Goal: Task Accomplishment & Management: Complete application form

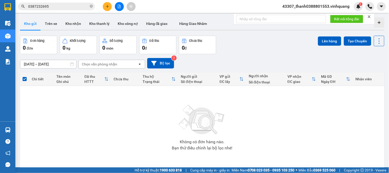
click at [107, 3] on button at bounding box center [107, 6] width 9 height 9
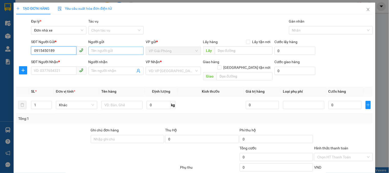
type input "0915450189"
click at [106, 50] on input "Người gửi" at bounding box center [115, 51] width 55 height 8
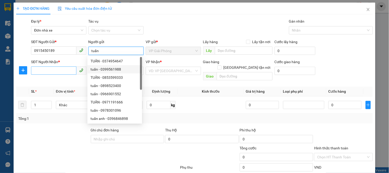
type input "tuấn"
click at [52, 68] on input "SĐT Người Nhận *" at bounding box center [53, 70] width 45 height 8
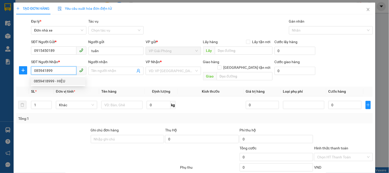
click at [60, 80] on div "0859418999 - HIỆU" at bounding box center [58, 81] width 48 height 6
type input "0859418999"
type input "HIỆU"
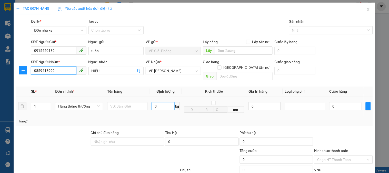
type input "0859418999"
click at [162, 103] on input "0" at bounding box center [163, 106] width 23 height 8
type input "5"
click at [128, 102] on input "text" at bounding box center [127, 106] width 40 height 8
type input "30.000"
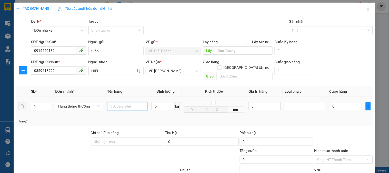
type input "30.000"
type input "b"
type input "ct bọc đen"
click at [165, 102] on input "5" at bounding box center [163, 106] width 23 height 8
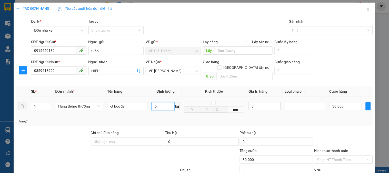
click at [165, 102] on input "5" at bounding box center [163, 106] width 23 height 8
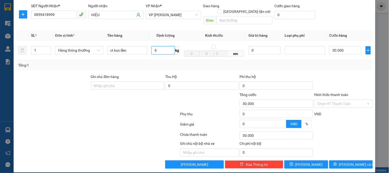
type input "6"
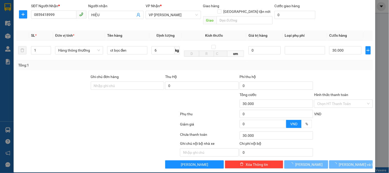
click at [354, 141] on div "Ghi chú nội bộ nhà xe Chi phí nội bộ 0" at bounding box center [195, 149] width 358 height 16
type input "40.000"
click at [352, 162] on span "[PERSON_NAME] và In" at bounding box center [357, 165] width 36 height 6
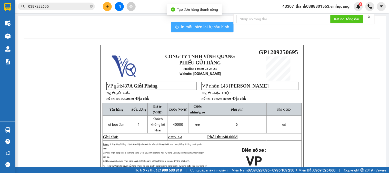
click at [205, 26] on span "In mẫu biên lai tự cấu hình" at bounding box center [205, 27] width 48 height 6
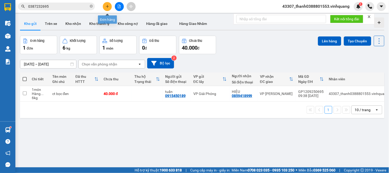
click at [108, 8] on button at bounding box center [107, 6] width 9 height 9
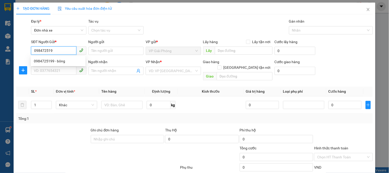
type input "0984725199"
click at [47, 58] on div "0984725199 - bông" at bounding box center [58, 61] width 48 height 6
type input "bông"
type input "0916288136"
type input "Hương"
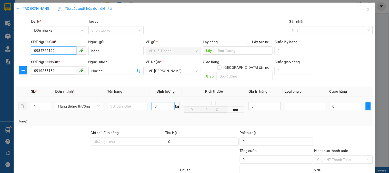
type input "0984725199"
click at [161, 104] on input "0" at bounding box center [163, 106] width 23 height 8
type input "7"
click at [133, 102] on input "text" at bounding box center [127, 106] width 40 height 8
type input "40.000"
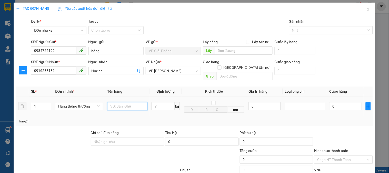
type input "40.000"
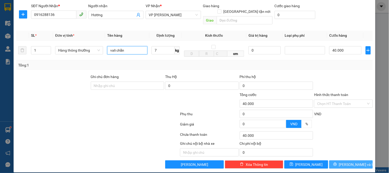
type input "vali chăn"
click at [347, 162] on span "[PERSON_NAME] và In" at bounding box center [357, 165] width 36 height 6
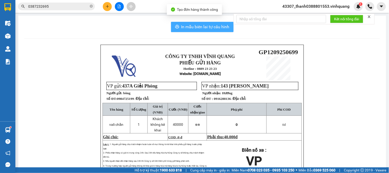
click at [214, 27] on span "In mẫu biên lai tự cấu hình" at bounding box center [205, 27] width 48 height 6
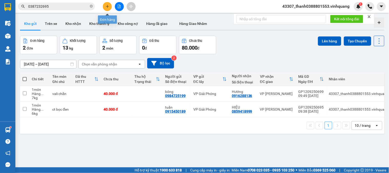
click at [106, 9] on button at bounding box center [107, 6] width 9 height 9
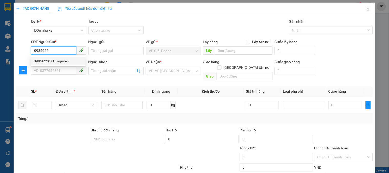
click at [53, 61] on div "0985622871 - nguyên" at bounding box center [58, 61] width 48 height 6
type input "0985622871"
type input "nguyên"
type input "0911476659"
type input "đại"
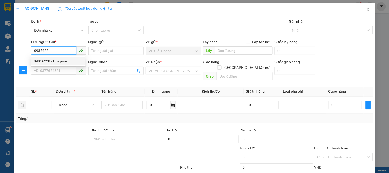
checkbox input "true"
type input "360 lê hoàn, tp thanh hoá"
type input "80.000"
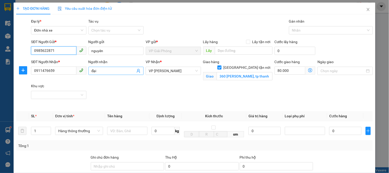
type input "0985622871"
click at [109, 71] on input "đại" at bounding box center [114, 71] width 44 height 6
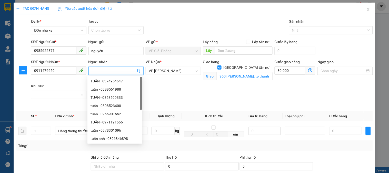
click at [66, 66] on div "SĐT Người Nhận *" at bounding box center [58, 63] width 55 height 8
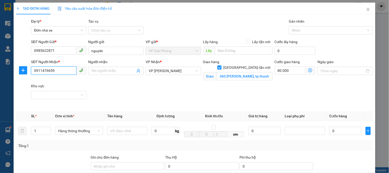
click at [66, 69] on input "0911476659" at bounding box center [53, 70] width 45 height 8
type input "0832355789"
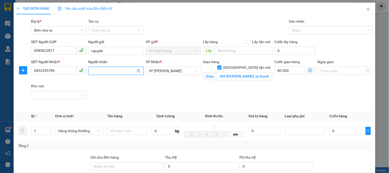
click at [104, 68] on input "Người nhận" at bounding box center [114, 71] width 44 height 6
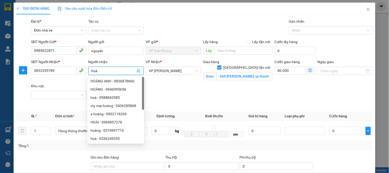
type input "hoà"
click at [204, 80] on div "Giao hàng Giao tận nơi Giao 360 lê hoàn, tp thanh hoá" at bounding box center [238, 71] width 72 height 24
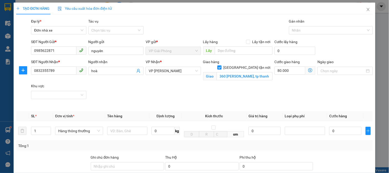
click at [221, 65] on input "[GEOGRAPHIC_DATA] tận nơi" at bounding box center [219, 67] width 4 height 4
checkbox input "false"
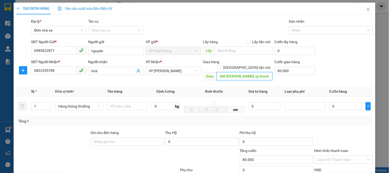
click at [260, 72] on input "360 lê hoàn, tp thanh hoá" at bounding box center [245, 76] width 56 height 8
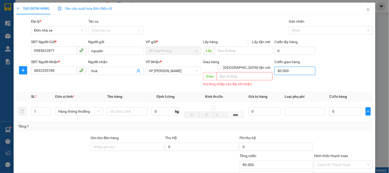
click at [281, 72] on input "80.000" at bounding box center [295, 71] width 41 height 8
click at [282, 71] on input "80.000" at bounding box center [295, 71] width 41 height 8
type input "8.000"
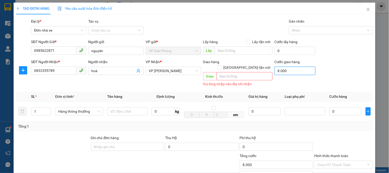
drag, startPoint x: 286, startPoint y: 73, endPoint x: 273, endPoint y: 73, distance: 12.8
click at [275, 73] on input "8.000" at bounding box center [295, 71] width 41 height 8
type input "0"
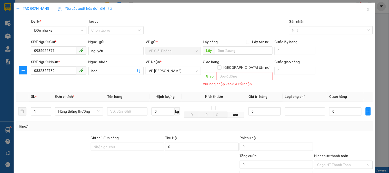
click at [271, 92] on th "Giá trị hàng" at bounding box center [264, 97] width 36 height 10
click at [335, 61] on div "SĐT Người Nhận * 0832355789 Người nhận hoà VP Nhận * VP LÊ HỒNG PHONG Giao hàng…" at bounding box center [202, 73] width 344 height 29
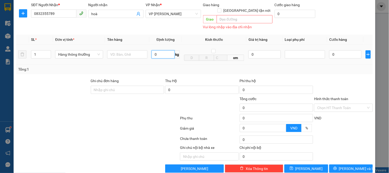
click at [165, 50] on input "0" at bounding box center [163, 54] width 23 height 8
type input "5"
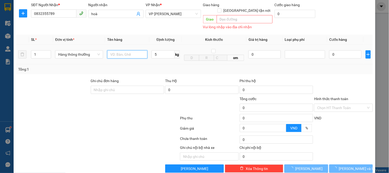
click at [125, 50] on input "text" at bounding box center [127, 54] width 40 height 8
type input "30.000"
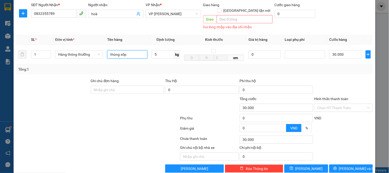
scroll to position [61, 0]
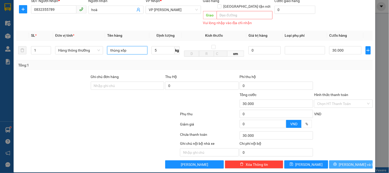
type input "thùng xốp"
click at [345, 162] on span "[PERSON_NAME] và In" at bounding box center [357, 165] width 36 height 6
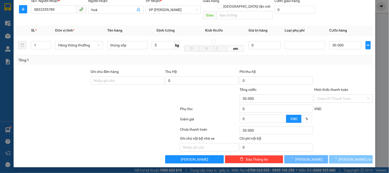
scroll to position [56, 0]
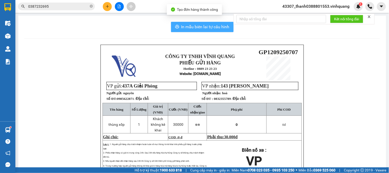
click at [204, 26] on span "In mẫu biên lai tự cấu hình" at bounding box center [205, 27] width 48 height 6
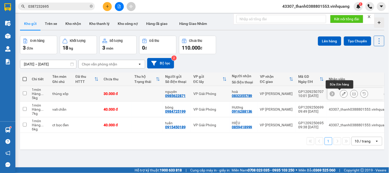
click at [342, 93] on icon at bounding box center [344, 94] width 4 height 4
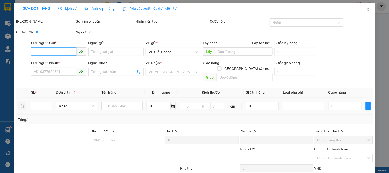
type input "0985622871"
type input "nguyên"
type input "0832355789"
type input "hoà"
type input "30.000"
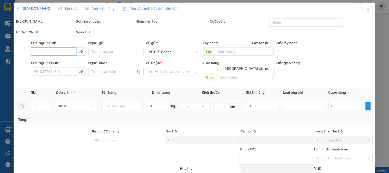
type input "30.000"
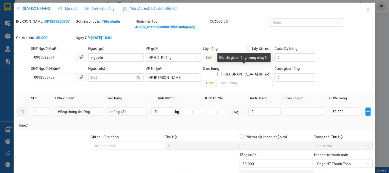
click at [221, 72] on input "[GEOGRAPHIC_DATA] tận nơi" at bounding box center [219, 74] width 4 height 4
checkbox input "true"
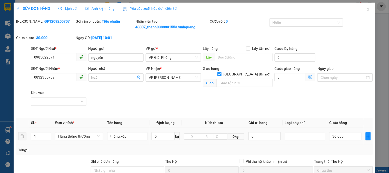
click at [233, 81] on div "Giao" at bounding box center [238, 83] width 70 height 8
click at [233, 79] on input "text" at bounding box center [245, 83] width 56 height 8
type input "bệnh viện đa khoa hợp lực"
click at [278, 93] on div "SĐT Người Nhận * 0832355789 Người nhận hoà VP Nhận * VP LÊ HỒNG PHONG Giao hàng…" at bounding box center [202, 90] width 344 height 48
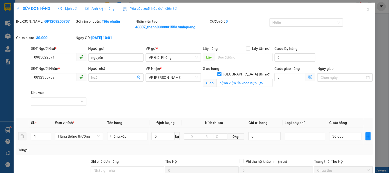
click at [310, 77] on span at bounding box center [310, 77] width 10 height 8
click at [308, 77] on icon "dollar-circle" at bounding box center [310, 77] width 4 height 4
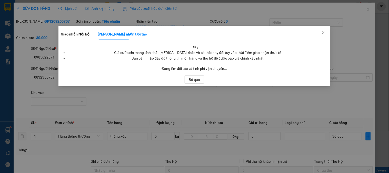
click at [91, 34] on div "Giao nhận Nội bộ Giao nhận Đối tác" at bounding box center [104, 34] width 86 height 12
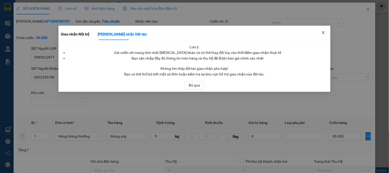
click at [324, 31] on icon "close" at bounding box center [323, 33] width 4 height 4
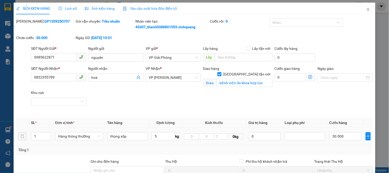
click at [308, 78] on icon "dollar-circle" at bounding box center [310, 77] width 4 height 4
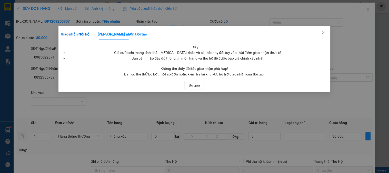
click at [86, 36] on b "Giao nhận Nội bộ" at bounding box center [75, 34] width 29 height 4
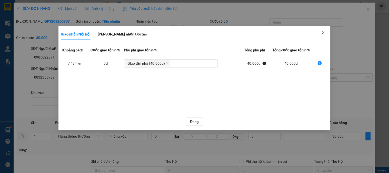
click at [324, 33] on icon "close" at bounding box center [323, 33] width 4 height 4
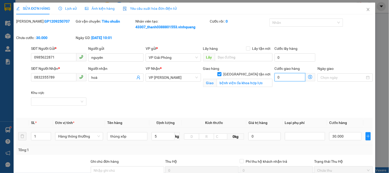
click at [290, 76] on input "0" at bounding box center [290, 77] width 31 height 8
type input "30.004"
type input "4"
type input "30.040"
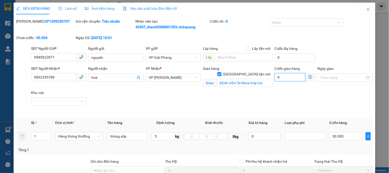
type input "30.040"
type input "40"
type input "30.400"
type input "400"
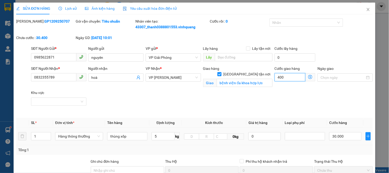
type input "34.000"
type input "4.000"
type input "70.000"
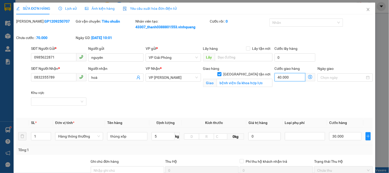
type input "40.000"
click at [315, 90] on div "SĐT Người Nhận * 0832355789 Người nhận hoà VP Nhận * VP LÊ HỒNG PHONG Giao hàng…" at bounding box center [202, 90] width 344 height 48
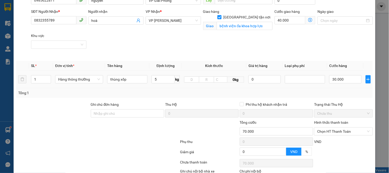
scroll to position [85, 0]
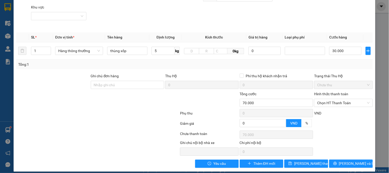
click at [229, 67] on div "Tổng: 1" at bounding box center [194, 65] width 353 height 6
click at [341, 164] on button "[PERSON_NAME] và In" at bounding box center [351, 164] width 44 height 8
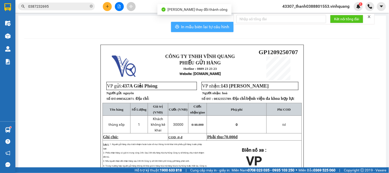
click at [211, 28] on span "In mẫu biên lai tự cấu hình" at bounding box center [205, 27] width 48 height 6
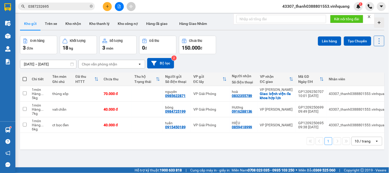
click at [194, 145] on div "1 10 / trang open" at bounding box center [202, 141] width 360 height 9
click at [352, 96] on button at bounding box center [354, 93] width 7 height 9
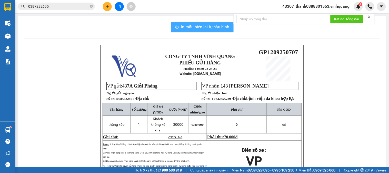
click at [203, 32] on button "In mẫu biên lai tự cấu hình" at bounding box center [202, 27] width 63 height 10
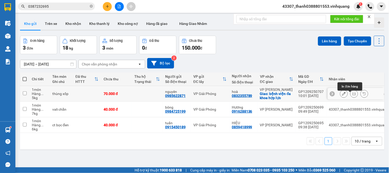
click at [352, 94] on icon at bounding box center [354, 94] width 4 height 4
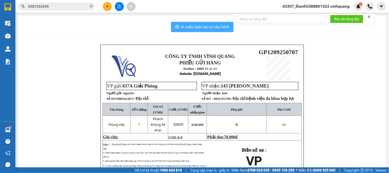
click at [210, 30] on button "In mẫu biên lai tự cấu hình" at bounding box center [202, 27] width 63 height 10
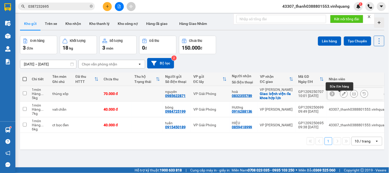
click at [342, 95] on icon at bounding box center [344, 94] width 4 height 4
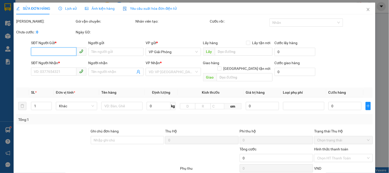
type input "0985622871"
type input "nguyên"
type input "0832355789"
type input "hoà"
checkbox input "true"
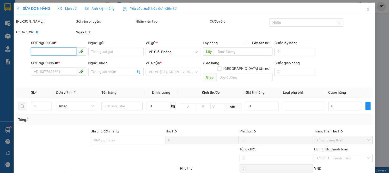
type input "bệnh viện đa khoa hợp lực"
type input "70.000"
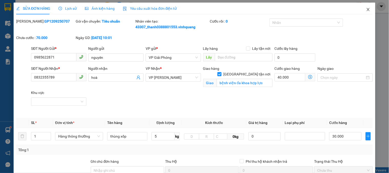
click at [366, 8] on icon "close" at bounding box center [368, 9] width 4 height 4
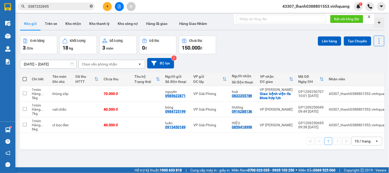
click at [91, 5] on icon "close-circle" at bounding box center [91, 6] width 3 height 3
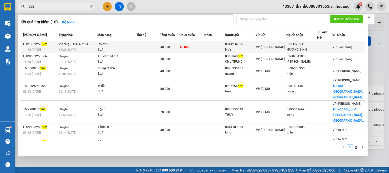
type input "562"
click at [204, 50] on td "40.000" at bounding box center [192, 47] width 25 height 12
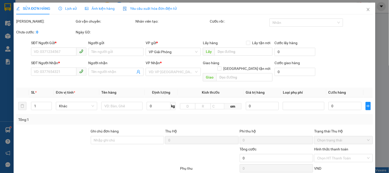
type input "0941234636"
type input "HUY"
type input "0913526531"
type input "HƯƠNG BÌNH"
type input "40.000"
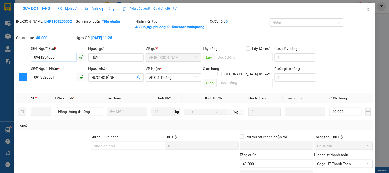
scroll to position [60, 0]
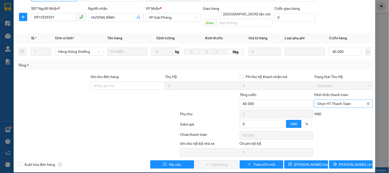
click at [340, 100] on span "Chọn HT Thanh Toán" at bounding box center [343, 104] width 52 height 8
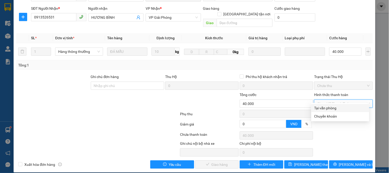
click at [332, 106] on div "Tại văn phòng" at bounding box center [340, 108] width 52 height 6
type input "0"
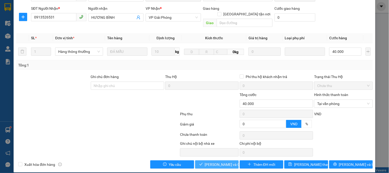
click at [216, 162] on button "Lưu và Giao hàng" at bounding box center [217, 164] width 44 height 8
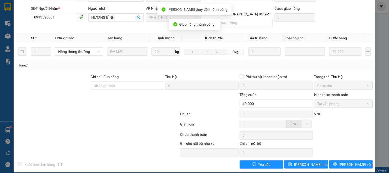
scroll to position [0, 0]
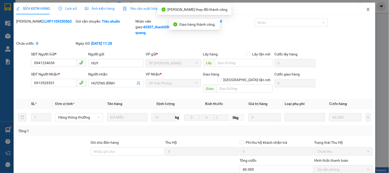
click at [366, 9] on icon "close" at bounding box center [368, 9] width 4 height 4
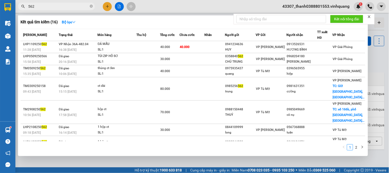
click at [71, 6] on input "562" at bounding box center [58, 7] width 61 height 6
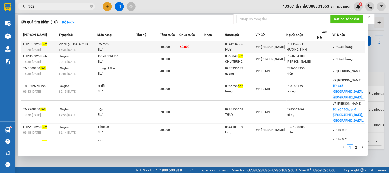
click at [116, 46] on div "ĐÁ MẪU" at bounding box center [117, 44] width 38 height 6
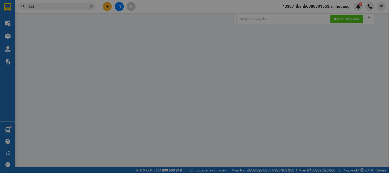
type input "0941234636"
type input "HUY"
type input "0913526531"
type input "HƯƠNG BÌNH"
type input "40.000"
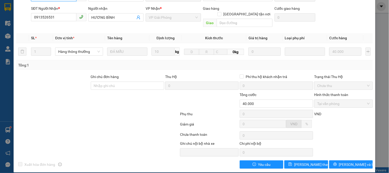
scroll to position [9, 0]
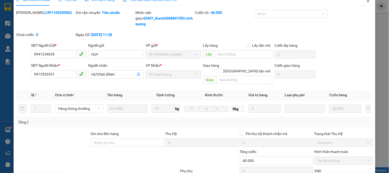
click at [366, 2] on icon "close" at bounding box center [368, 1] width 4 height 4
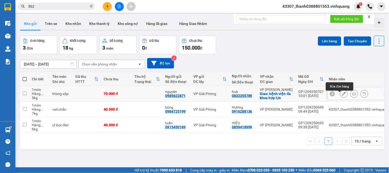
click at [342, 95] on icon at bounding box center [344, 94] width 4 height 4
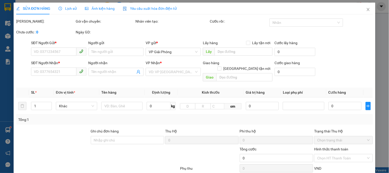
type input "0985622871"
type input "nguyên"
type input "0832355789"
type input "hoà"
checkbox input "true"
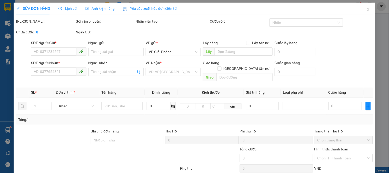
type input "bệnh viện đa khoa hợp lực"
type input "70.000"
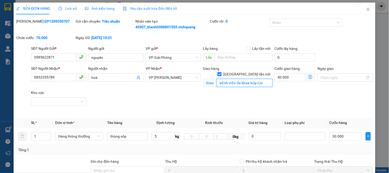
click at [261, 79] on input "bệnh viện đa khoa hợp lực" at bounding box center [245, 83] width 56 height 8
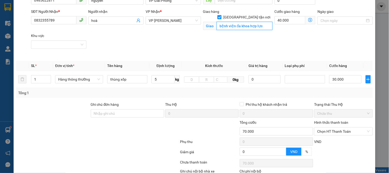
scroll to position [90, 0]
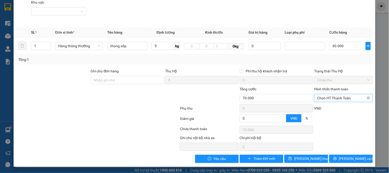
click at [333, 97] on span "Chọn HT Thanh Toán" at bounding box center [343, 98] width 52 height 8
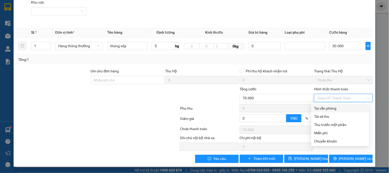
click at [333, 108] on div "Tại văn phòng" at bounding box center [340, 108] width 52 height 6
type input "0"
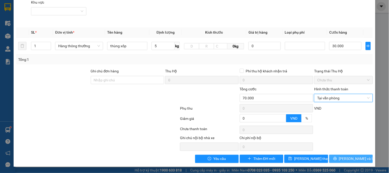
click at [345, 159] on span "[PERSON_NAME] và In" at bounding box center [357, 159] width 36 height 6
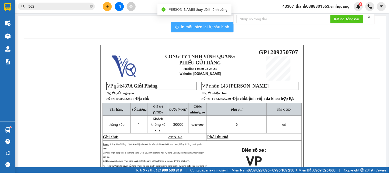
click at [211, 29] on span "In mẫu biên lai tự cấu hình" at bounding box center [205, 27] width 48 height 6
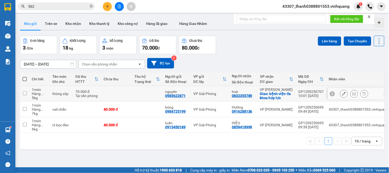
click at [352, 95] on icon at bounding box center [354, 94] width 4 height 4
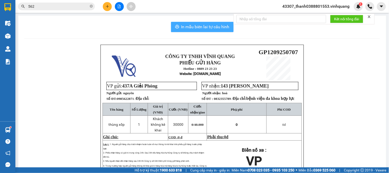
click at [211, 27] on span "In mẫu biên lai tự cấu hình" at bounding box center [205, 27] width 48 height 6
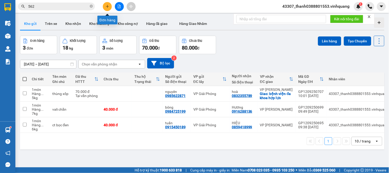
click at [107, 8] on button at bounding box center [107, 6] width 9 height 9
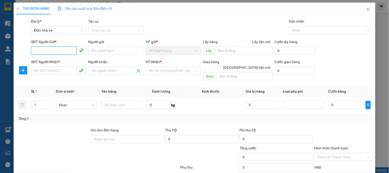
paste input "0913526531"
type input "0913526531"
click at [103, 50] on input "Người gửi" at bounding box center [115, 51] width 55 height 8
paste input "HƯƠNG BÌNH"
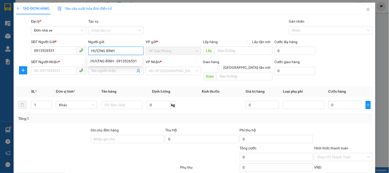
type input "HƯƠNG BÌNH"
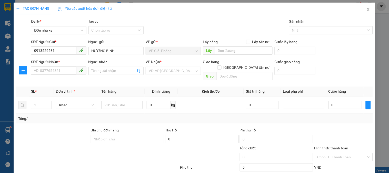
click at [366, 9] on icon "close" at bounding box center [368, 9] width 4 height 4
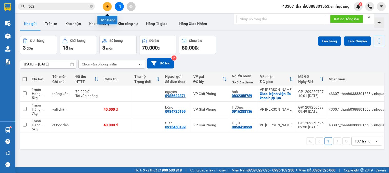
click at [110, 6] on button at bounding box center [107, 6] width 9 height 9
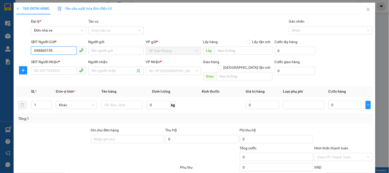
type input "0988601592"
click at [65, 59] on div "0988601592 - chị lan" at bounding box center [62, 61] width 56 height 6
type input "chị lan"
type input "0913316689"
type input "TBVT Thanh Hoá"
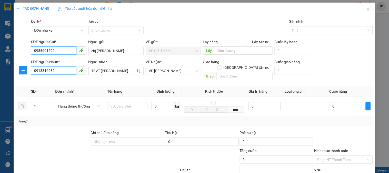
type input "0988601592"
click at [61, 73] on input "0913316689" at bounding box center [53, 70] width 45 height 8
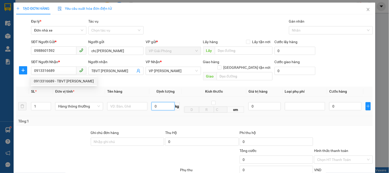
click at [168, 102] on input "0" at bounding box center [163, 106] width 23 height 8
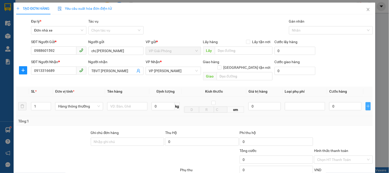
click at [368, 105] on icon "plus" at bounding box center [368, 106] width 0 height 3
click at [366, 104] on icon "plus" at bounding box center [368, 106] width 4 height 4
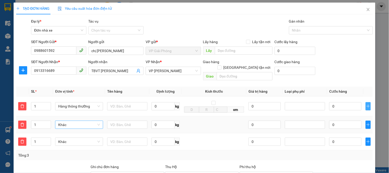
click at [91, 121] on span "Khác" at bounding box center [79, 125] width 42 height 8
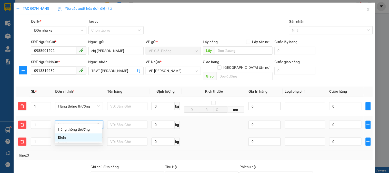
click at [74, 131] on div "Hàng thông thường" at bounding box center [78, 129] width 41 height 6
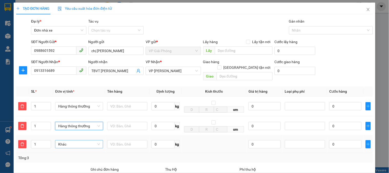
click at [80, 140] on span "Khác" at bounding box center [79, 144] width 42 height 8
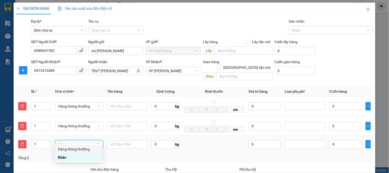
drag, startPoint x: 76, startPoint y: 148, endPoint x: 83, endPoint y: 143, distance: 8.6
click at [76, 148] on div "Hàng thông thường" at bounding box center [78, 149] width 41 height 6
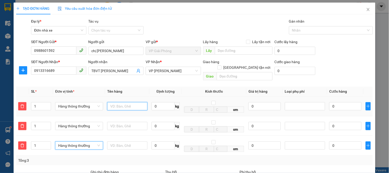
click at [132, 102] on input "text" at bounding box center [127, 106] width 40 height 8
type input "3 thùng xốp"
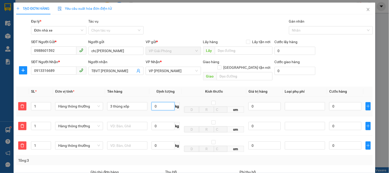
click at [159, 102] on input "0" at bounding box center [163, 106] width 23 height 8
type input "8"
click at [133, 123] on input "text" at bounding box center [127, 126] width 40 height 8
type input "40.000"
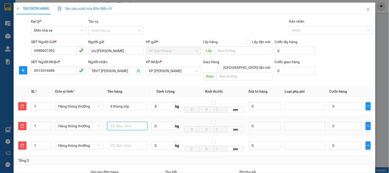
type input "40.000"
type input "1 thùng xốp nhỏ"
click at [166, 122] on input "0" at bounding box center [163, 126] width 23 height 8
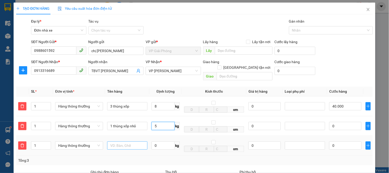
type input "5"
click at [135, 143] on input "text" at bounding box center [127, 145] width 40 height 8
type input "70.000"
type input "30.000"
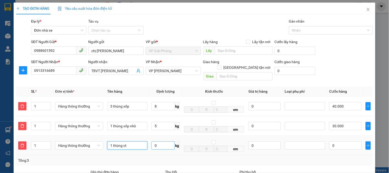
type input "1 thùng ct"
click at [159, 143] on input "0" at bounding box center [163, 145] width 23 height 8
type input "5"
click at [265, 136] on td "0" at bounding box center [264, 146] width 36 height 20
type input "100.000"
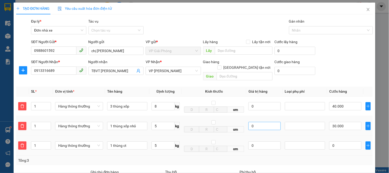
type input "100.000"
type input "30.000"
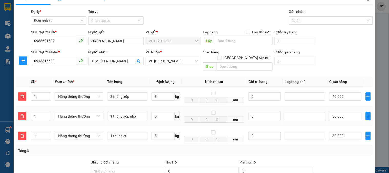
scroll to position [95, 0]
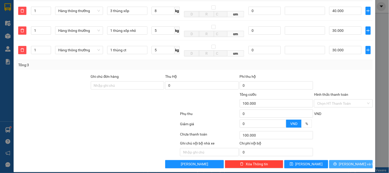
click at [346, 161] on span "[PERSON_NAME] và In" at bounding box center [357, 164] width 36 height 6
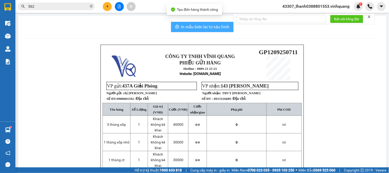
click at [219, 29] on span "In mẫu biên lai tự cấu hình" at bounding box center [205, 27] width 48 height 6
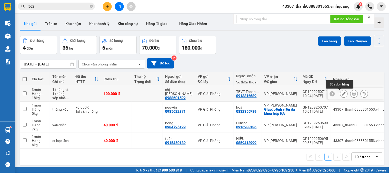
click at [342, 94] on button at bounding box center [343, 93] width 7 height 9
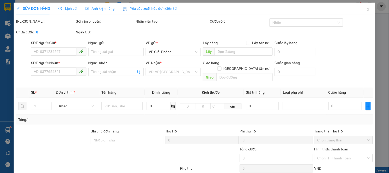
type input "0988601592"
type input "chị lan"
type input "0913316689"
type input "TBVT Thanh Hoá"
type input "100.000"
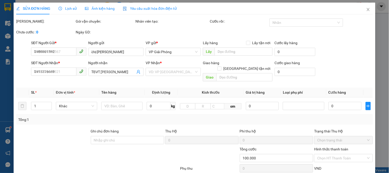
type input "100.000"
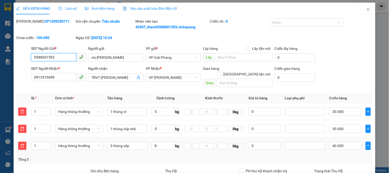
scroll to position [28, 0]
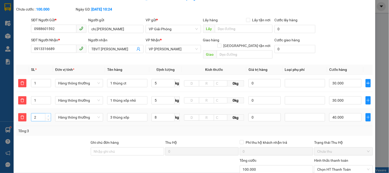
click at [47, 115] on icon "up" at bounding box center [48, 116] width 2 height 2
type input "4"
click at [47, 115] on icon "up" at bounding box center [48, 116] width 2 height 2
click at [49, 128] on div "Tổng: 6" at bounding box center [84, 131] width 132 height 6
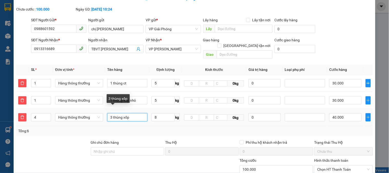
click at [111, 113] on input "3 thùng xốp" at bounding box center [127, 117] width 40 height 8
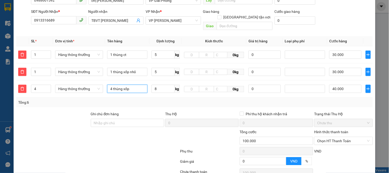
scroll to position [94, 0]
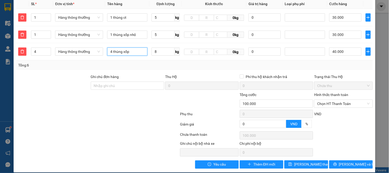
type input "4 thùng xốp"
click at [345, 142] on div "Ghi chú nội bộ nhà xe Chi phí nội bộ 0" at bounding box center [195, 149] width 358 height 16
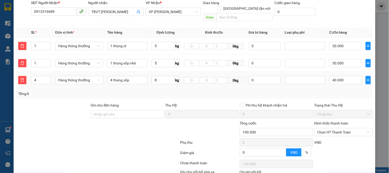
click at [150, 81] on td "8 kg" at bounding box center [166, 80] width 32 height 17
click at [136, 76] on input "4 thùng xốp" at bounding box center [127, 80] width 40 height 8
click at [161, 76] on input "8" at bounding box center [163, 80] width 23 height 8
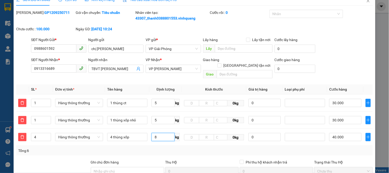
scroll to position [0, 0]
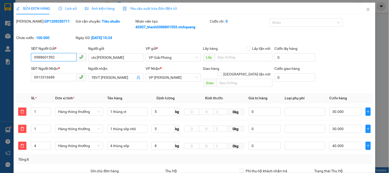
click at [57, 58] on input "0988601592" at bounding box center [53, 57] width 45 height 8
click at [53, 79] on input "0913316689" at bounding box center [53, 77] width 45 height 8
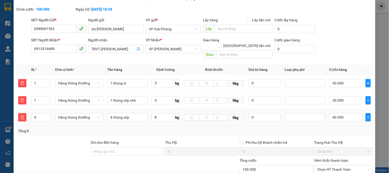
click at [257, 117] on td "0" at bounding box center [264, 117] width 36 height 17
click at [342, 113] on input "40.000" at bounding box center [345, 117] width 32 height 8
type input "60.001"
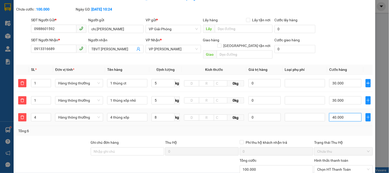
type input "1"
type input "60.016"
type input "16"
type input "60.160"
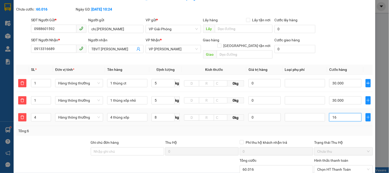
type input "60.160"
type input "160"
type input "61.600"
type input "1.600"
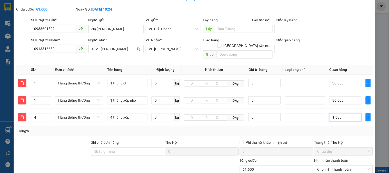
type input "76.000"
type input "160.000"
type input "220.000"
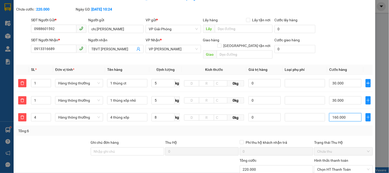
type input "160.000"
click at [342, 126] on div "Tổng: 6" at bounding box center [194, 131] width 357 height 10
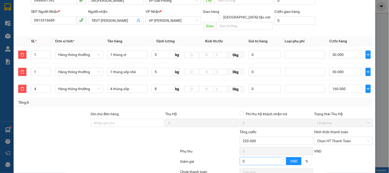
scroll to position [85, 0]
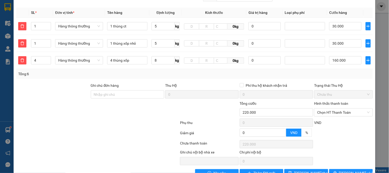
click at [99, 129] on div at bounding box center [98, 134] width 164 height 10
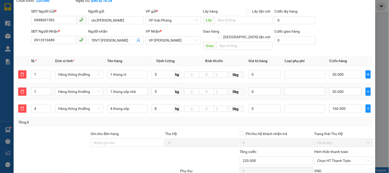
scroll to position [94, 0]
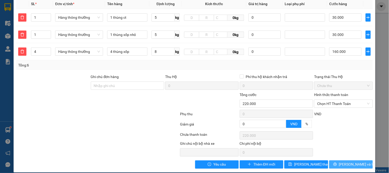
click at [344, 162] on span "[PERSON_NAME] và In" at bounding box center [357, 165] width 36 height 6
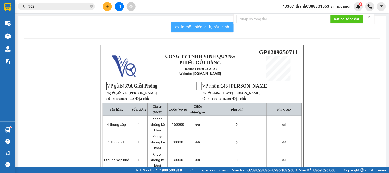
click at [207, 30] on button "In mẫu biên lai tự cấu hình" at bounding box center [202, 27] width 63 height 10
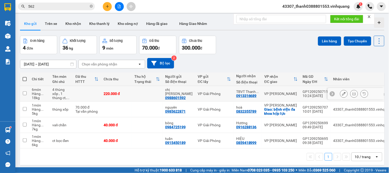
click at [352, 94] on icon at bounding box center [354, 94] width 4 height 4
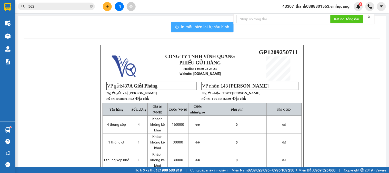
click at [197, 29] on span "In mẫu biên lai tự cấu hình" at bounding box center [205, 27] width 48 height 6
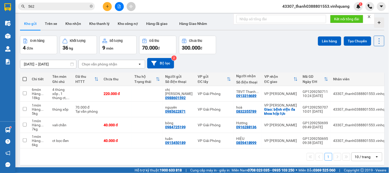
click at [103, 6] on button at bounding box center [107, 6] width 9 height 9
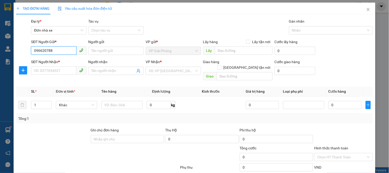
type input "0966207889"
click at [62, 60] on div "0966207889 - huyền" at bounding box center [58, 61] width 48 height 6
type input "huyền"
type input "0972885578"
type input "toàn"
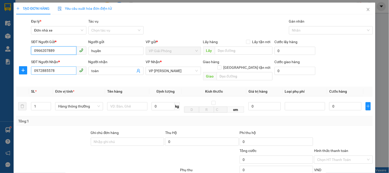
type input "0966207889"
click at [64, 73] on input "0972885578" at bounding box center [53, 70] width 45 height 8
click at [47, 104] on icon "up" at bounding box center [48, 105] width 2 height 2
type input "2"
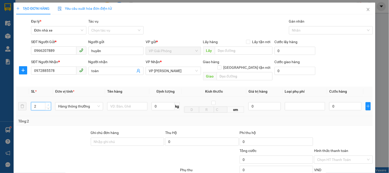
click at [48, 104] on icon "up" at bounding box center [48, 105] width 2 height 2
click at [166, 102] on input "0" at bounding box center [163, 106] width 23 height 8
type input "10"
click at [129, 103] on input "text" at bounding box center [127, 106] width 40 height 8
type input "80.000"
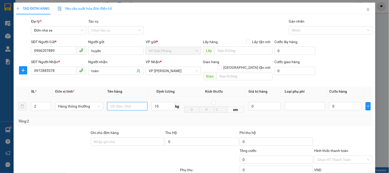
type input "80.000"
type input "2 thùng ct"
click at [302, 121] on div "Transit Pickup Surcharge Ids Transit Deliver Surcharge Ids Transit Deliver Surc…" at bounding box center [194, 121] width 357 height 206
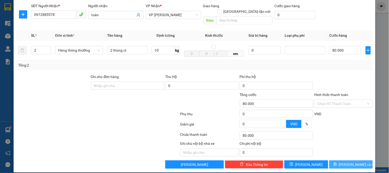
click at [344, 162] on span "[PERSON_NAME] và In" at bounding box center [357, 165] width 36 height 6
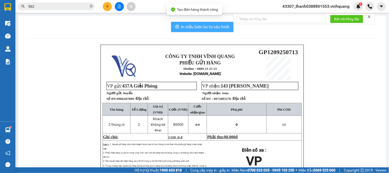
click at [212, 24] on span "In mẫu biên lai tự cấu hình" at bounding box center [205, 27] width 48 height 6
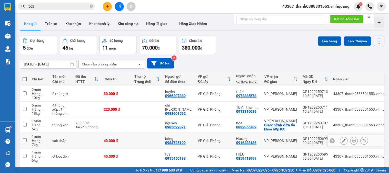
scroll to position [24, 0]
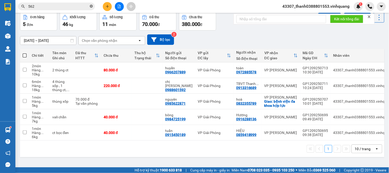
click at [91, 4] on span at bounding box center [91, 6] width 3 height 5
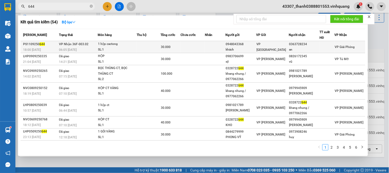
type input "644"
click at [180, 47] on div "30.000" at bounding box center [170, 47] width 19 height 6
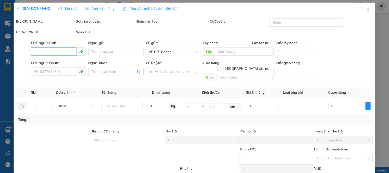
type input "0948043368"
type input "khách"
type input "0363728234"
type input "an"
type input "30.000"
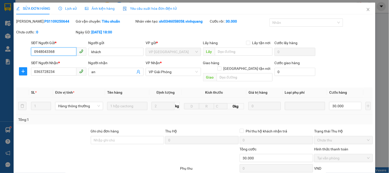
scroll to position [54, 0]
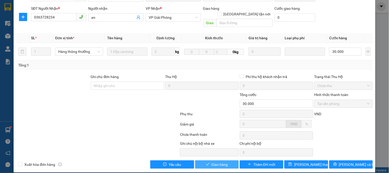
click at [216, 162] on span "Giao hàng" at bounding box center [220, 165] width 16 height 6
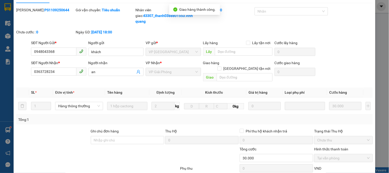
scroll to position [0, 0]
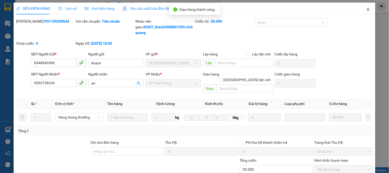
click at [366, 8] on icon "close" at bounding box center [368, 9] width 4 height 4
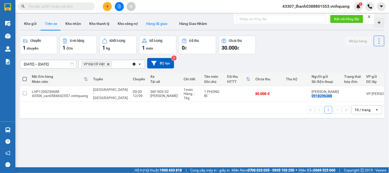
click at [158, 23] on button "Hàng đã giao" at bounding box center [157, 23] width 30 height 12
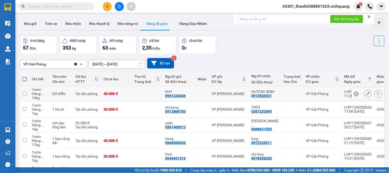
click at [366, 93] on icon at bounding box center [368, 94] width 4 height 4
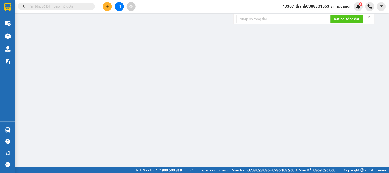
type input "0941234636"
type input "HUY"
type input "0913526531"
type input "HƯƠNG BÌNH"
type input "40.000"
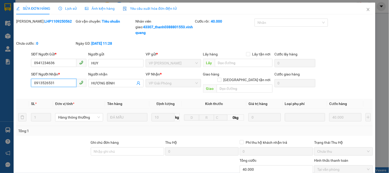
click at [55, 83] on input "0913526531" at bounding box center [53, 83] width 45 height 8
click at [108, 85] on input "HƯƠNG BÌNH" at bounding box center [114, 83] width 44 height 6
click at [116, 85] on input "HƯƠNG BÌNH" at bounding box center [114, 83] width 44 height 6
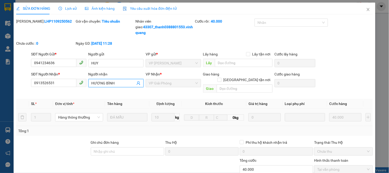
click at [115, 82] on input "HƯƠNG BÌNH" at bounding box center [114, 83] width 44 height 6
drag, startPoint x: 117, startPoint y: 82, endPoint x: 87, endPoint y: 85, distance: 29.9
click at [88, 85] on span "HƯƠNG BÌNH" at bounding box center [115, 83] width 55 height 8
click at [110, 63] on input "HUY" at bounding box center [115, 63] width 55 height 8
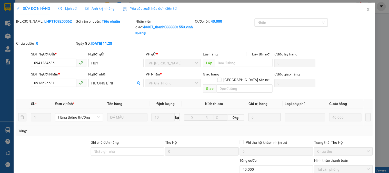
click at [366, 8] on icon "close" at bounding box center [368, 9] width 4 height 4
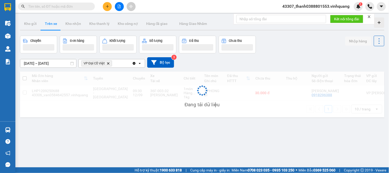
drag, startPoint x: 101, startPoint y: 17, endPoint x: 106, endPoint y: 8, distance: 10.1
click at [106, 8] on icon "plus" at bounding box center [108, 7] width 4 height 4
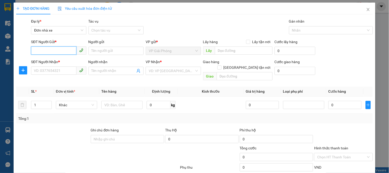
paste input "0988601592"
type input "0988601592"
click at [59, 49] on input "0988601592" at bounding box center [53, 50] width 45 height 8
click at [57, 62] on div "0988601592 - chị lan" at bounding box center [62, 61] width 56 height 6
type input "chị lan"
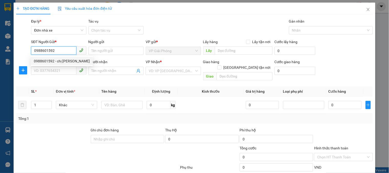
type input "0913316689"
type input "TBVT Thanh Hoá"
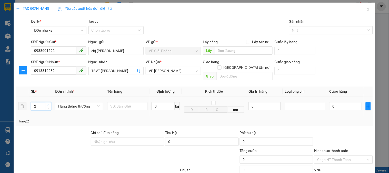
click at [48, 104] on icon "up" at bounding box center [48, 105] width 2 height 2
type input "4"
click at [48, 104] on icon "up" at bounding box center [48, 105] width 2 height 2
click at [156, 102] on input "0" at bounding box center [163, 106] width 23 height 8
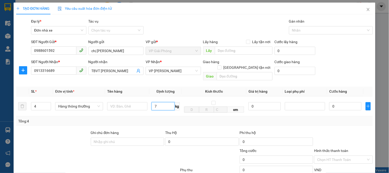
type input "7"
click at [163, 116] on div "Tổng: 4" at bounding box center [194, 121] width 357 height 10
type input "160.000"
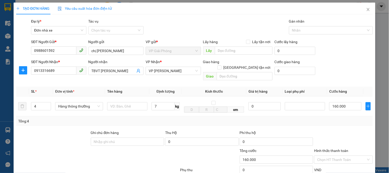
scroll to position [56, 0]
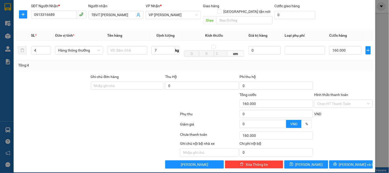
click at [139, 63] on div "Tổng: 4" at bounding box center [194, 65] width 357 height 10
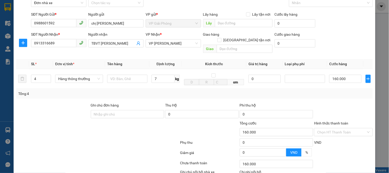
scroll to position [0, 0]
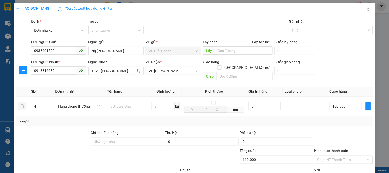
click at [10, 132] on div "TẠO ĐƠN HÀNG Yêu cầu xuất hóa đơn điện tử Transit Pickup Surcharge Ids Transit …" at bounding box center [194, 86] width 389 height 173
click at [366, 11] on icon "close" at bounding box center [368, 9] width 4 height 4
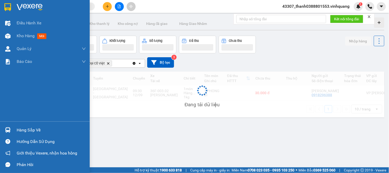
click at [15, 130] on div "Hàng sắp về" at bounding box center [45, 130] width 90 height 12
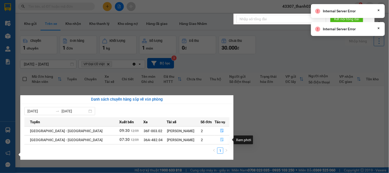
click at [217, 139] on button "button" at bounding box center [222, 140] width 14 height 8
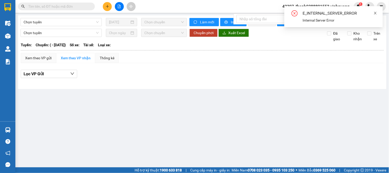
click at [377, 14] on icon "close" at bounding box center [376, 13] width 4 height 4
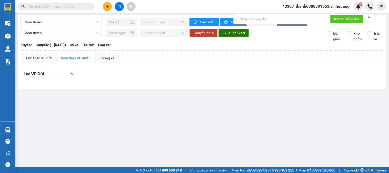
click at [6, 130] on img at bounding box center [7, 129] width 5 height 5
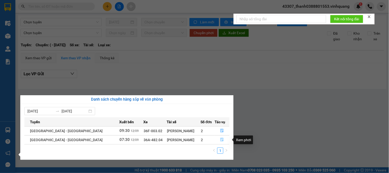
click at [221, 139] on icon "file-done" at bounding box center [222, 140] width 4 height 4
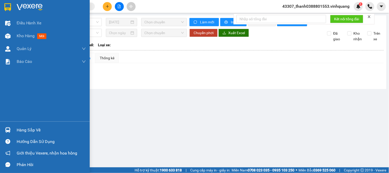
click at [28, 129] on div "Hàng sắp về" at bounding box center [51, 130] width 69 height 8
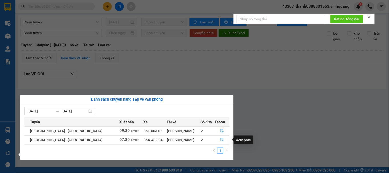
click at [217, 138] on button "button" at bounding box center [222, 140] width 14 height 8
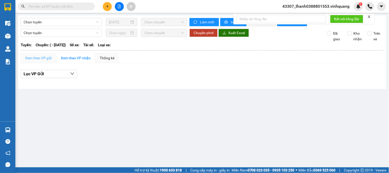
click at [40, 60] on div "Xem theo VP gửi" at bounding box center [38, 58] width 35 height 10
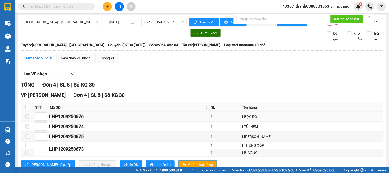
scroll to position [21, 0]
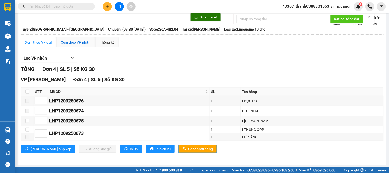
click at [67, 43] on div "Xem theo VP nhận" at bounding box center [76, 42] width 30 height 6
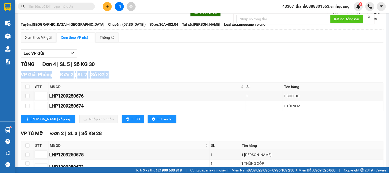
drag, startPoint x: 191, startPoint y: 75, endPoint x: 187, endPoint y: 67, distance: 9.2
click at [187, 67] on div "TỔNG Đơn 4 | SL 5 | Số KG 30 VP Giải Phóng Đơn 2 | SL 2 | Số KG 2 STT Mã GD SL …" at bounding box center [202, 126] width 363 height 133
click at [109, 7] on icon "plus" at bounding box center [108, 7] width 4 height 4
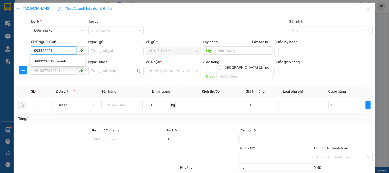
type input "0983226512"
click at [58, 58] on div "0983226512 - mạnh" at bounding box center [58, 61] width 48 height 6
type input "mạnh"
type input "0973366777"
type input "hà"
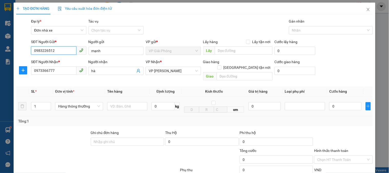
type input "0983226512"
click at [175, 102] on span "kg" at bounding box center [177, 106] width 5 height 8
click at [166, 102] on input "0" at bounding box center [163, 106] width 23 height 8
type input "5"
click at [126, 102] on input "text" at bounding box center [127, 106] width 40 height 8
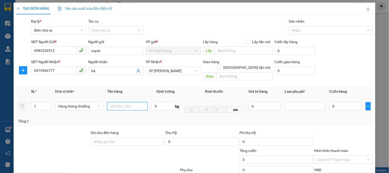
type input "30.000"
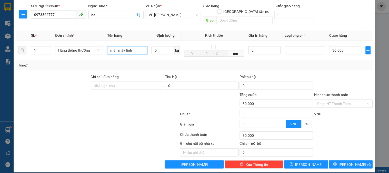
type input "màn máy tính"
click at [342, 62] on div "Tổng: 1" at bounding box center [194, 65] width 353 height 6
drag, startPoint x: 341, startPoint y: 159, endPoint x: 345, endPoint y: 122, distance: 37.1
click at [345, 122] on div "Transit Pickup Surcharge Ids Transit Deliver Surcharge Ids Transit Deliver Surc…" at bounding box center [194, 66] width 357 height 206
click at [345, 100] on input "Hình thức thanh toán" at bounding box center [341, 104] width 49 height 8
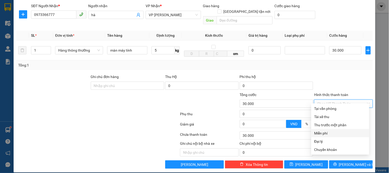
click at [130, 120] on div at bounding box center [98, 125] width 164 height 10
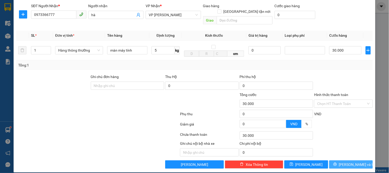
click at [353, 162] on span "[PERSON_NAME] và In" at bounding box center [357, 165] width 36 height 6
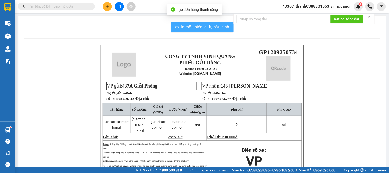
click at [203, 27] on span "In mẫu biên lai tự cấu hình" at bounding box center [205, 27] width 48 height 6
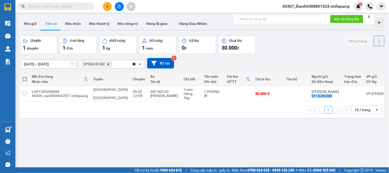
click at [110, 64] on icon "Delete" at bounding box center [108, 64] width 3 height 3
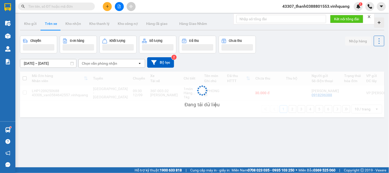
click at [107, 65] on div "Chọn văn phòng nhận" at bounding box center [99, 63] width 35 height 5
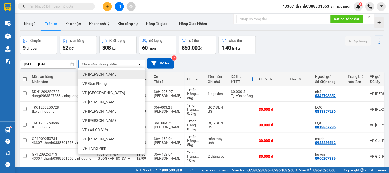
click at [109, 73] on span "VP [PERSON_NAME]" at bounding box center [99, 74] width 35 height 5
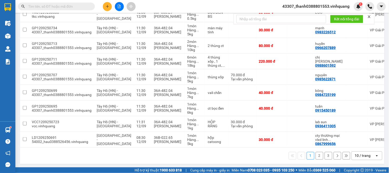
scroll to position [95, 0]
click at [363, 158] on div "10 / trang" at bounding box center [363, 155] width 23 height 8
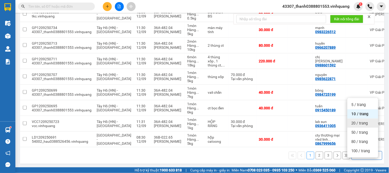
click at [363, 124] on span "20 / trang" at bounding box center [360, 123] width 16 height 5
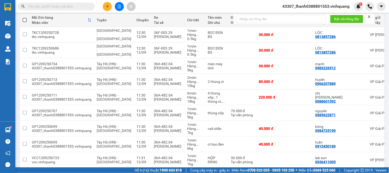
scroll to position [60, 0]
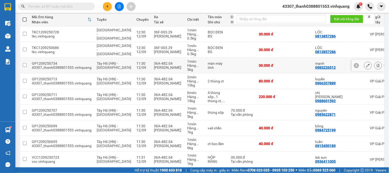
click at [26, 65] on input "checkbox" at bounding box center [25, 65] width 4 height 4
checkbox input "true"
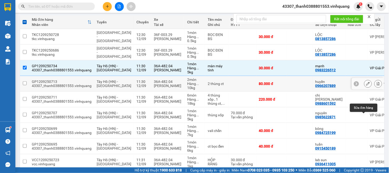
scroll to position [28, 0]
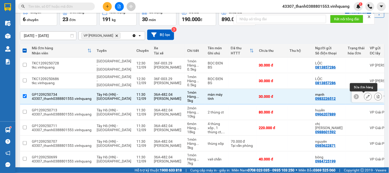
click at [366, 98] on icon at bounding box center [368, 97] width 4 height 4
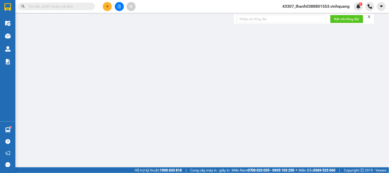
type input "0983226512"
type input "mạnh"
type input "0973366777"
type input "hà"
type input "30.000"
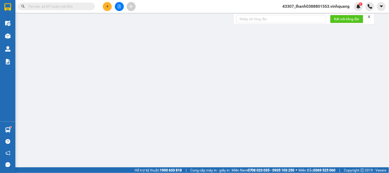
type input "30.000"
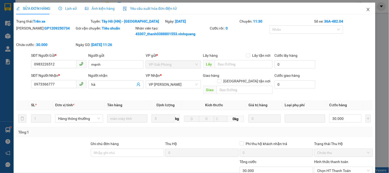
click at [366, 8] on icon "close" at bounding box center [368, 9] width 4 height 4
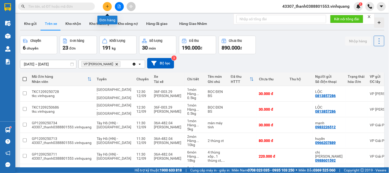
click at [108, 6] on icon "plus" at bounding box center [107, 6] width 3 height 0
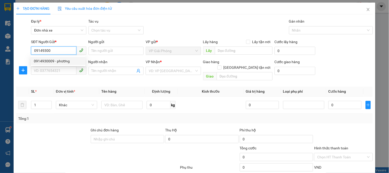
click at [57, 63] on div "0914930009 - phương" at bounding box center [58, 61] width 48 height 6
type input "0914930009"
type input "phương"
type input "0916657386"
type input "thúy"
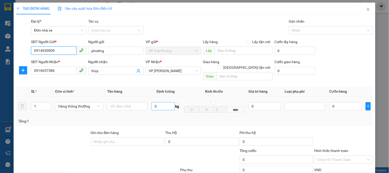
type input "0914930009"
click at [164, 102] on input "0" at bounding box center [163, 106] width 23 height 8
type input "5"
click at [125, 102] on input "text" at bounding box center [127, 106] width 40 height 8
type input "b"
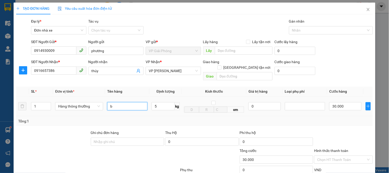
type input "30.000"
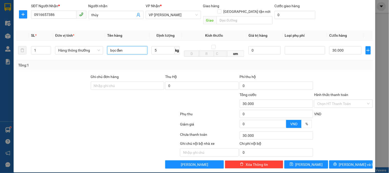
type input "bọc đen"
click at [342, 154] on div "Transit Pickup Surcharge Ids Transit Deliver Surcharge Ids Transit Deliver Surc…" at bounding box center [194, 66] width 357 height 206
click at [345, 162] on span "[PERSON_NAME] và In" at bounding box center [357, 165] width 36 height 6
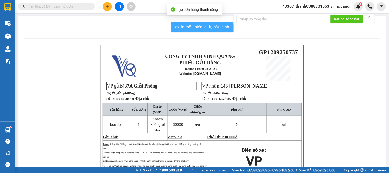
click at [204, 28] on span "In mẫu biên lai tự cấu hình" at bounding box center [205, 27] width 48 height 6
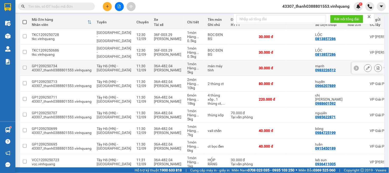
scroll to position [28, 0]
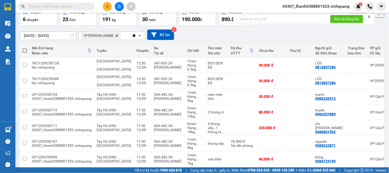
click at [118, 36] on icon "VP LÊ HỒNG PHONG, close by backspace" at bounding box center [117, 35] width 2 height 2
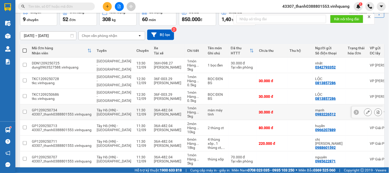
click at [228, 111] on td at bounding box center [242, 112] width 28 height 16
checkbox input "true"
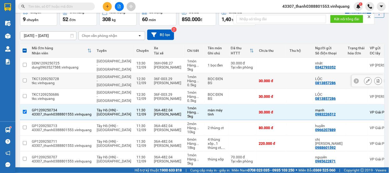
scroll to position [0, 0]
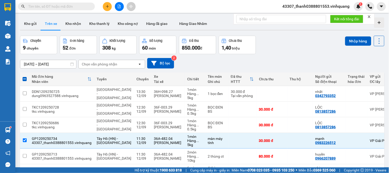
click at [371, 16] on icon "close" at bounding box center [370, 17] width 4 height 4
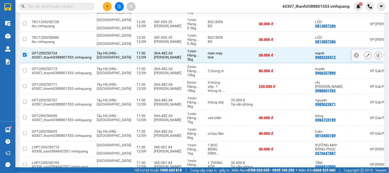
scroll to position [57, 0]
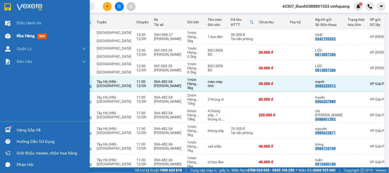
click at [21, 36] on span "Kho hàng" at bounding box center [26, 35] width 18 height 5
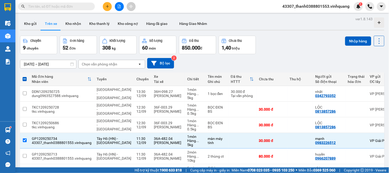
drag, startPoint x: 24, startPoint y: 21, endPoint x: 43, endPoint y: 22, distance: 19.0
click at [26, 21] on button "Kho gửi" at bounding box center [30, 23] width 21 height 12
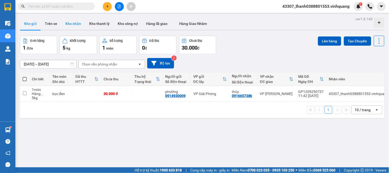
click at [73, 27] on button "Kho nhận" at bounding box center [73, 23] width 24 height 12
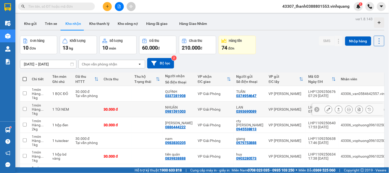
scroll to position [28, 0]
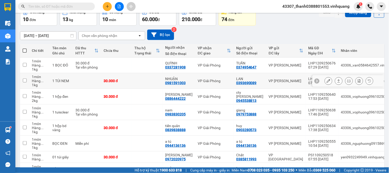
click at [337, 80] on icon at bounding box center [339, 81] width 4 height 4
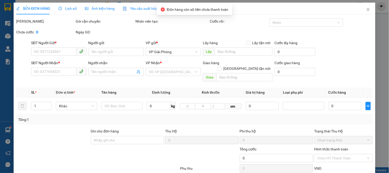
type input "0393690089"
type input "LAN"
type input "0981591003"
type input "NHUẬN"
type input "30.000"
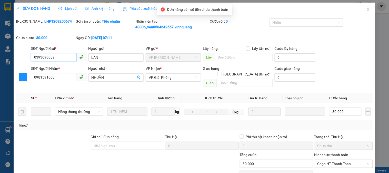
scroll to position [60, 0]
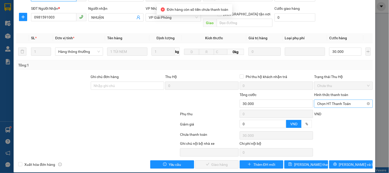
click at [324, 100] on span "Chọn HT Thanh Toán" at bounding box center [343, 104] width 52 height 8
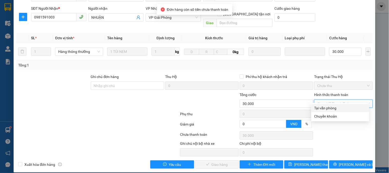
click at [322, 105] on div "Tại văn phòng" at bounding box center [340, 108] width 52 height 6
type input "0"
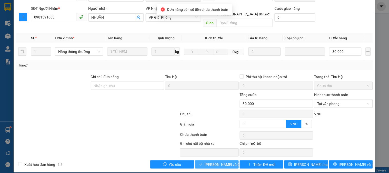
click at [224, 162] on span "Lưu và Giao hàng" at bounding box center [229, 165] width 49 height 6
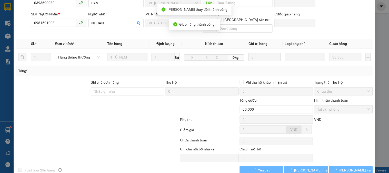
scroll to position [0, 0]
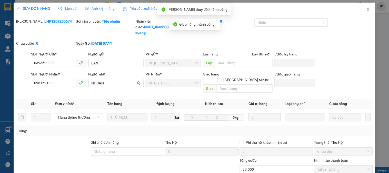
click at [366, 9] on span "Close" at bounding box center [368, 10] width 14 height 14
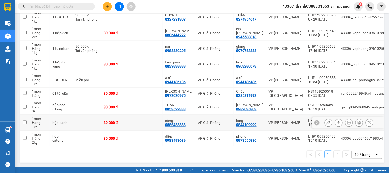
scroll to position [50, 0]
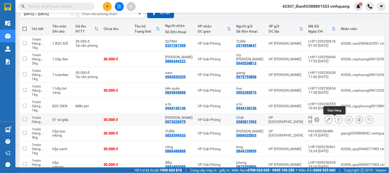
click at [337, 118] on icon at bounding box center [339, 120] width 4 height 4
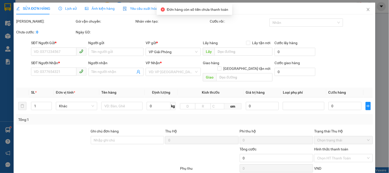
type input "0385811993"
type input "Chất"
type input "0972020975"
type input "Thanh"
type input "30.000"
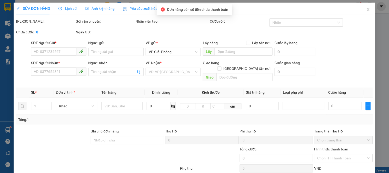
type input "30.000"
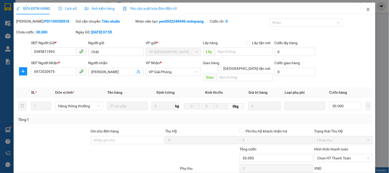
click at [366, 11] on icon "close" at bounding box center [368, 9] width 4 height 4
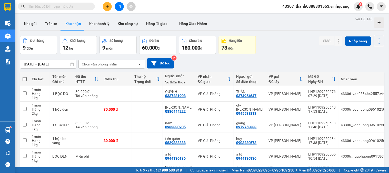
scroll to position [79, 0]
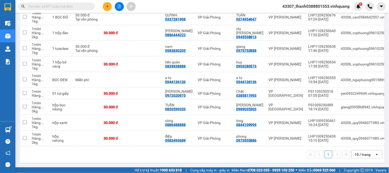
click at [365, 154] on div "10 / trang" at bounding box center [363, 154] width 16 height 5
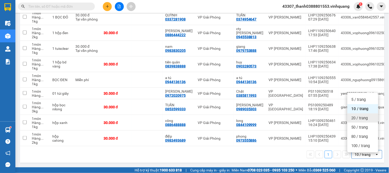
click at [357, 115] on span "20 / trang" at bounding box center [360, 117] width 16 height 5
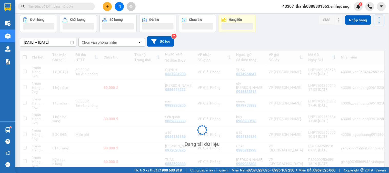
scroll to position [0, 0]
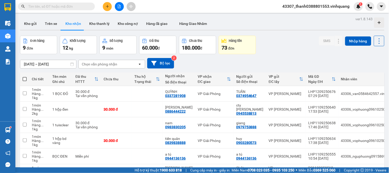
click at [38, 65] on input "[DATE] – [DATE]" at bounding box center [48, 64] width 56 height 8
click at [265, 58] on div "10/09/2025 – 12/09/2025 Press the down arrow key to interact with the calendar …" at bounding box center [202, 63] width 364 height 11
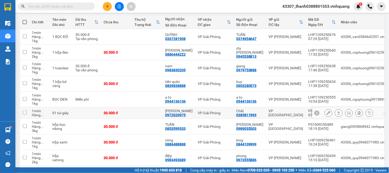
scroll to position [79, 0]
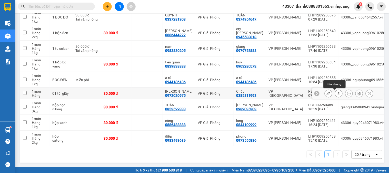
click at [338, 92] on icon at bounding box center [339, 93] width 3 height 3
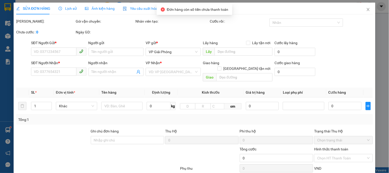
type input "0385811993"
type input "Chất"
type input "0972020975"
type input "Thanh"
type input "30.000"
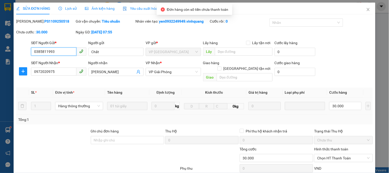
scroll to position [54, 0]
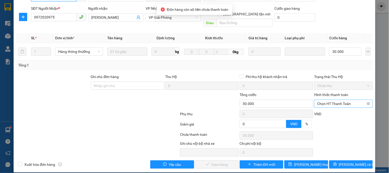
click at [335, 100] on span "Chọn HT Thanh Toán" at bounding box center [343, 104] width 52 height 8
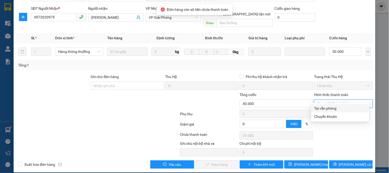
click at [331, 107] on div "Tại văn phòng" at bounding box center [340, 108] width 52 height 6
type input "0"
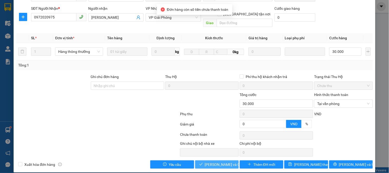
click at [216, 162] on span "Lưu và Giao hàng" at bounding box center [229, 165] width 49 height 6
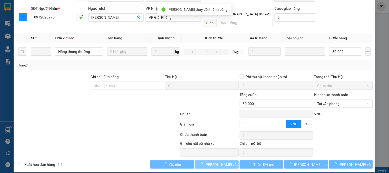
scroll to position [0, 0]
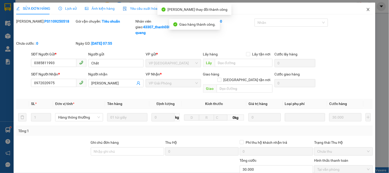
click at [366, 9] on icon "close" at bounding box center [368, 9] width 4 height 4
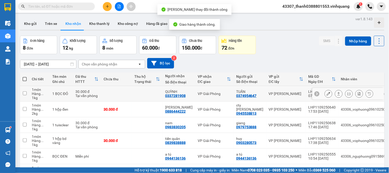
scroll to position [28, 0]
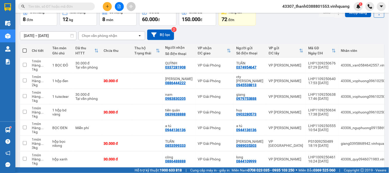
click at [83, 4] on input "text" at bounding box center [58, 7] width 61 height 6
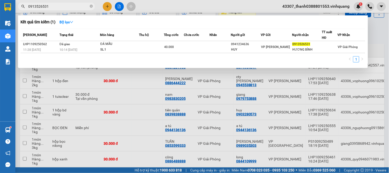
type input "0913526531"
click at [388, 53] on div at bounding box center [194, 86] width 389 height 173
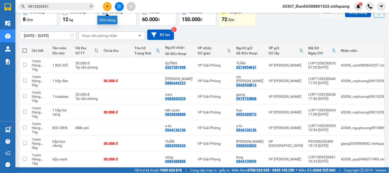
click at [110, 3] on button at bounding box center [107, 6] width 9 height 9
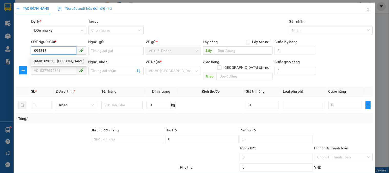
click at [63, 62] on div "0948183050 - lê văn hùng" at bounding box center [59, 61] width 51 height 6
type input "0948183050"
type input "lê văn hùng"
type input "0967686472"
type input "hà hương"
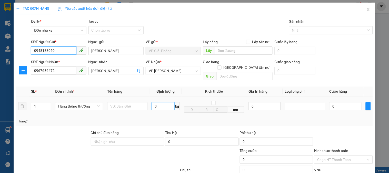
type input "0948183050"
click at [160, 102] on input "0" at bounding box center [163, 106] width 23 height 8
type input "2"
click at [119, 103] on input "text" at bounding box center [127, 106] width 40 height 8
type input "30.000"
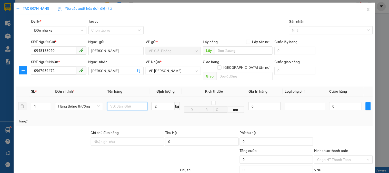
type input "30.000"
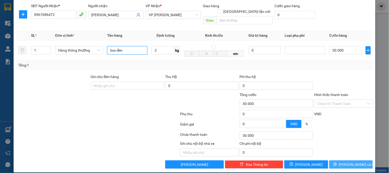
type input "bọc đen"
click at [345, 162] on span "[PERSON_NAME] và In" at bounding box center [357, 165] width 36 height 6
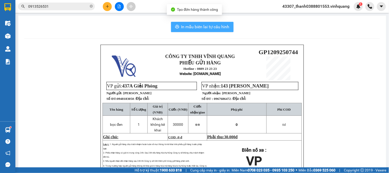
click at [214, 31] on button "In mẫu biên lai tự cấu hình" at bounding box center [202, 27] width 63 height 10
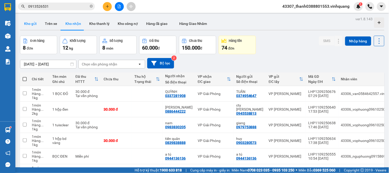
click at [30, 24] on button "Kho gửi" at bounding box center [30, 23] width 21 height 12
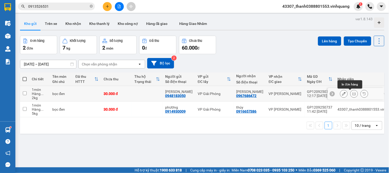
click at [352, 92] on icon at bounding box center [354, 94] width 4 height 4
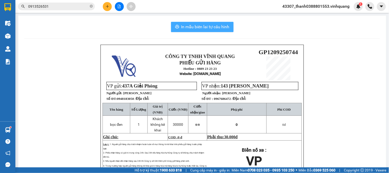
click at [186, 29] on span "In mẫu biên lai tự cấu hình" at bounding box center [205, 27] width 48 height 6
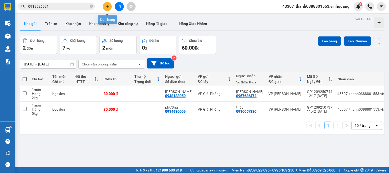
click at [106, 5] on icon "plus" at bounding box center [108, 7] width 4 height 4
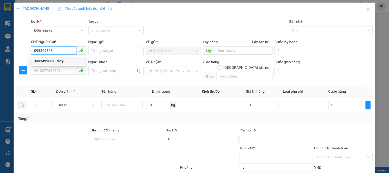
click at [66, 59] on div "0983493689 - điệp" at bounding box center [58, 61] width 48 height 6
type input "0983493689"
type input "điệp"
type input "0368094094"
type input "giang"
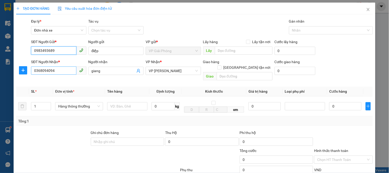
type input "0983493689"
click at [61, 70] on input "0368094094" at bounding box center [53, 70] width 45 height 8
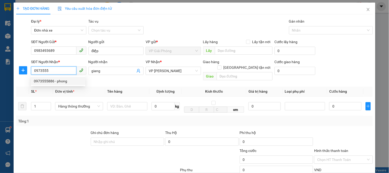
click at [64, 82] on div "0973555886 - phong" at bounding box center [58, 81] width 48 height 6
type input "0973555886"
type input "phong"
type input "0973555886"
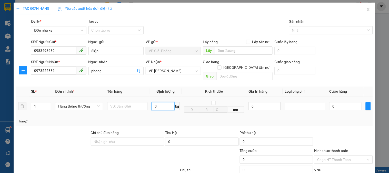
click at [163, 102] on input "0" at bounding box center [163, 106] width 23 height 8
type input "2"
click at [135, 102] on input "text" at bounding box center [127, 106] width 40 height 8
type input "30.000"
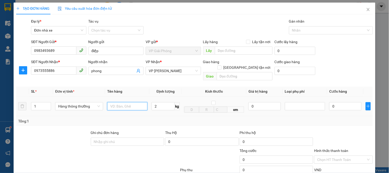
type input "30.000"
type input "hộp ct"
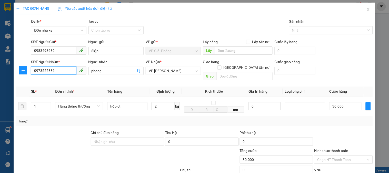
click at [55, 72] on input "0973555886" at bounding box center [53, 70] width 45 height 8
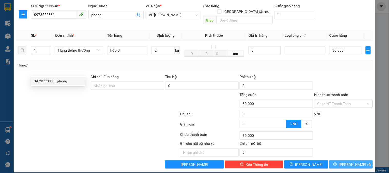
click at [350, 162] on span "[PERSON_NAME] và In" at bounding box center [357, 165] width 36 height 6
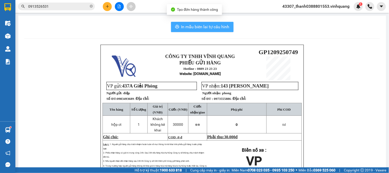
click at [190, 29] on span "In mẫu biên lai tự cấu hình" at bounding box center [205, 27] width 48 height 6
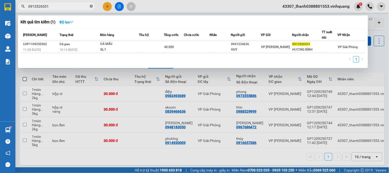
click at [91, 6] on icon "close-circle" at bounding box center [91, 6] width 3 height 3
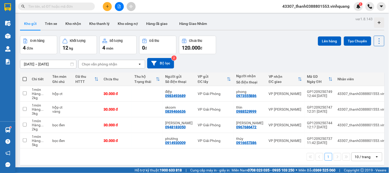
click at [67, 7] on input "text" at bounding box center [58, 7] width 61 height 6
paste input "0973555886"
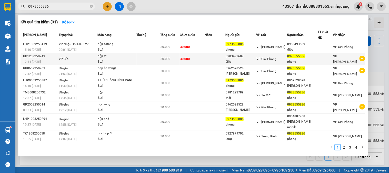
type input "0973555886"
click at [334, 59] on div "VP [PERSON_NAME]" at bounding box center [346, 58] width 26 height 11
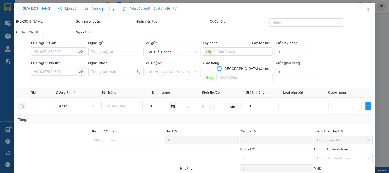
type input "0983493689"
type input "điệp"
type input "0973555886"
type input "phong"
type input "30.000"
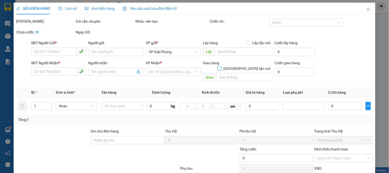
type input "30.000"
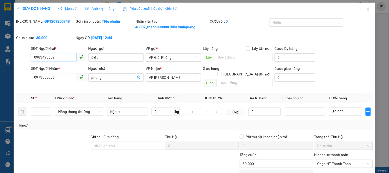
click at [57, 56] on input "0983493689" at bounding box center [53, 57] width 45 height 8
click at [366, 9] on icon "close" at bounding box center [368, 9] width 4 height 4
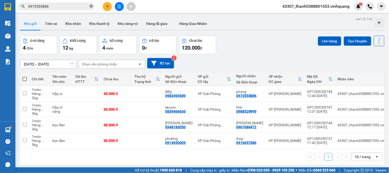
click at [89, 6] on span "0973555886" at bounding box center [56, 7] width 77 height 8
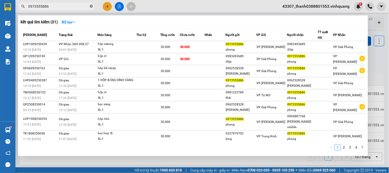
click at [91, 6] on icon "close-circle" at bounding box center [91, 6] width 3 height 3
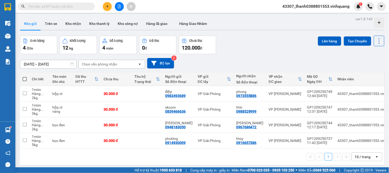
paste input "0983493689"
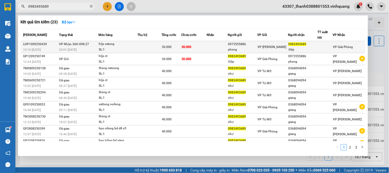
type input "0983493689"
click at [159, 48] on td at bounding box center [149, 47] width 24 height 12
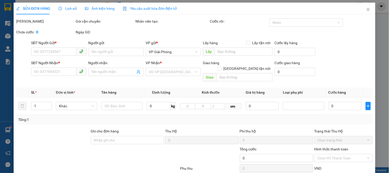
type input "0973555886"
type input "phong"
type input "0983493689"
type input "điệp"
type input "30.000"
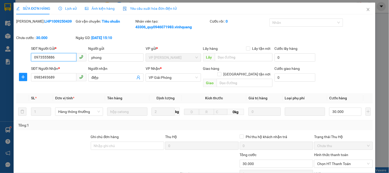
scroll to position [60, 0]
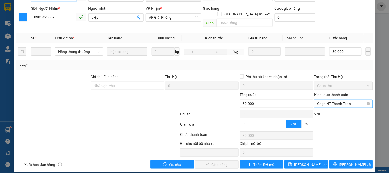
click at [340, 100] on span "Chọn HT Thanh Toán" at bounding box center [343, 104] width 52 height 8
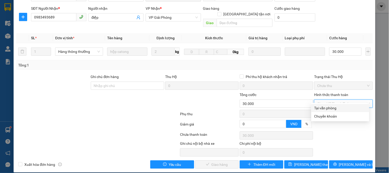
click at [336, 105] on div "Tại văn phòng" at bounding box center [340, 108] width 52 height 6
type input "0"
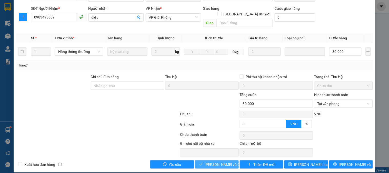
click at [217, 162] on span "Lưu và Giao hàng" at bounding box center [229, 165] width 49 height 6
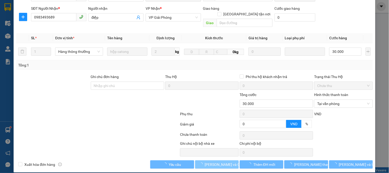
scroll to position [0, 0]
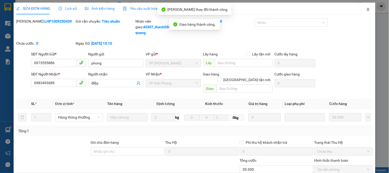
click at [366, 10] on icon "close" at bounding box center [368, 9] width 4 height 4
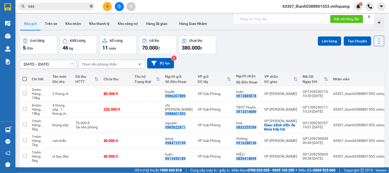
click at [92, 7] on icon "close-circle" at bounding box center [91, 6] width 3 height 3
click at [60, 6] on input "text" at bounding box center [58, 7] width 61 height 6
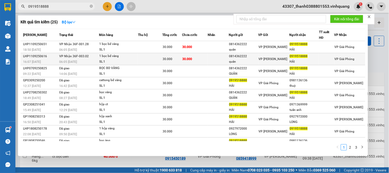
type input "0919518888"
click at [160, 60] on td at bounding box center [150, 59] width 24 height 12
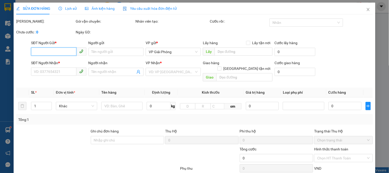
type input "0814362222"
type input "quân"
type input "0919518888"
type input "HẢI"
type input "30.000"
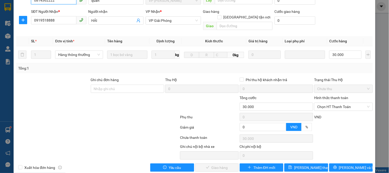
scroll to position [60, 0]
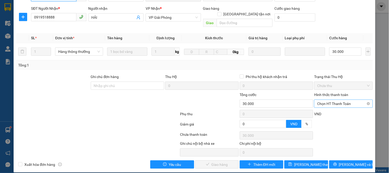
click at [329, 100] on span "Chọn HT Thanh Toán" at bounding box center [343, 104] width 52 height 8
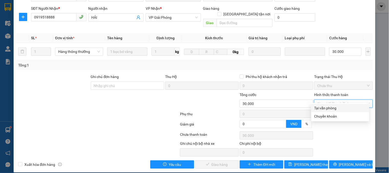
click at [320, 108] on div "Tại văn phòng" at bounding box center [340, 108] width 52 height 6
type input "0"
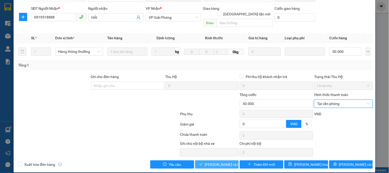
click at [213, 162] on span "Lưu và Giao hàng" at bounding box center [229, 165] width 49 height 6
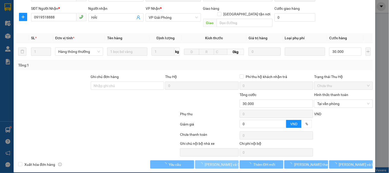
scroll to position [0, 0]
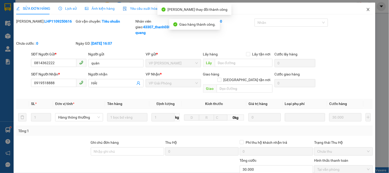
click at [367, 8] on icon "close" at bounding box center [368, 9] width 3 height 3
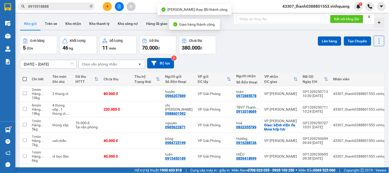
click at [79, 5] on input "0919518888" at bounding box center [58, 7] width 61 height 6
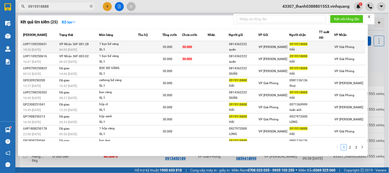
click at [202, 45] on td "30.000" at bounding box center [195, 47] width 26 height 12
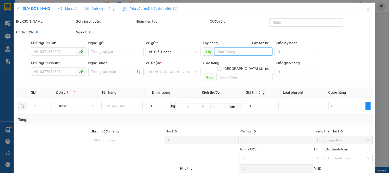
type input "0814362222"
type input "quân"
type input "0919518888"
type input "HẢI"
type input "30.000"
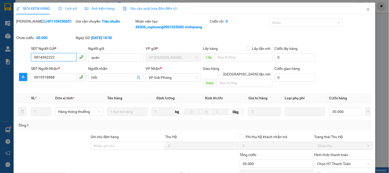
scroll to position [60, 0]
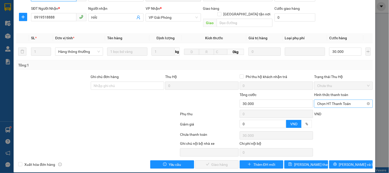
drag, startPoint x: 323, startPoint y: 96, endPoint x: 324, endPoint y: 101, distance: 5.2
click at [323, 100] on span "Chọn HT Thanh Toán" at bounding box center [343, 104] width 52 height 8
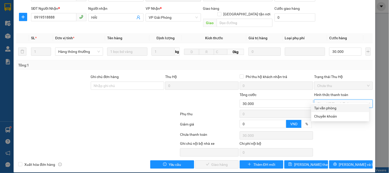
click at [320, 107] on div "Tại văn phòng" at bounding box center [340, 108] width 52 height 6
type input "0"
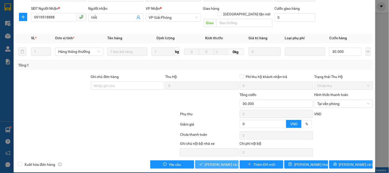
click at [206, 162] on span "Lưu và Giao hàng" at bounding box center [229, 165] width 49 height 6
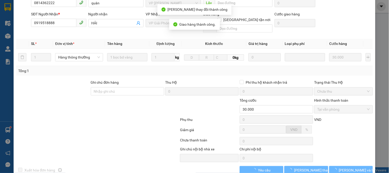
scroll to position [0, 0]
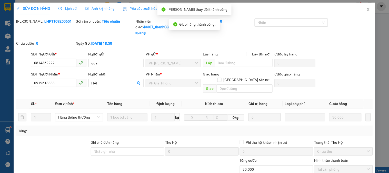
click at [366, 10] on icon "close" at bounding box center [368, 9] width 4 height 4
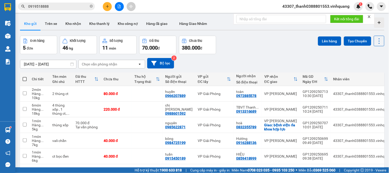
click at [211, 61] on div "10/09/2025 – 12/09/2025 Press the down arrow key to interact with the calendar …" at bounding box center [202, 63] width 364 height 11
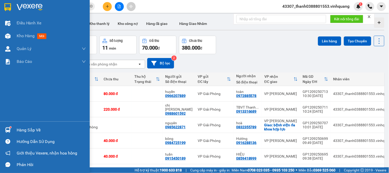
click at [26, 124] on div "Hàng sắp về" at bounding box center [45, 130] width 90 height 12
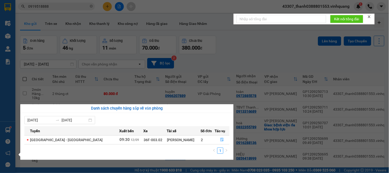
click at [254, 48] on section "Kết quả tìm kiếm ( 25 ) Bộ lọc Mã ĐH Trạng thái Món hàng Thu hộ Tổng cước Chưa …" at bounding box center [194, 86] width 389 height 173
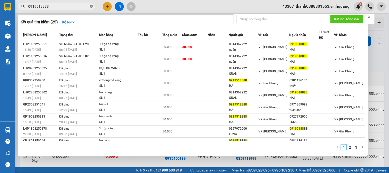
click at [90, 6] on icon "close-circle" at bounding box center [91, 6] width 3 height 3
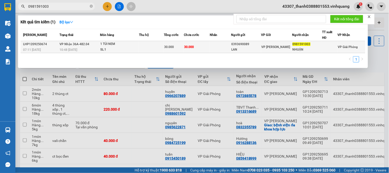
type input "0981591003"
click at [146, 47] on td at bounding box center [151, 47] width 25 height 12
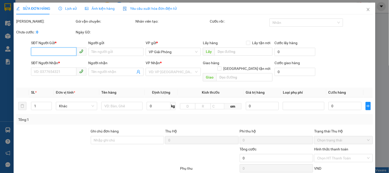
type input "0393690089"
type input "LAN"
type input "0981591003"
type input "NHUẬN"
type input "30.000"
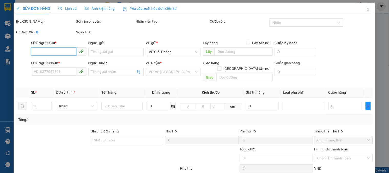
type input "30.000"
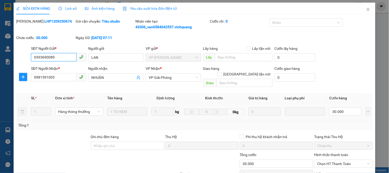
scroll to position [28, 0]
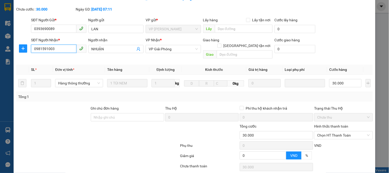
click at [56, 47] on input "0981591003" at bounding box center [53, 49] width 45 height 8
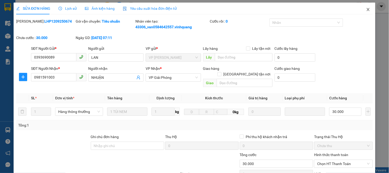
click at [362, 9] on span "Close" at bounding box center [368, 10] width 14 height 14
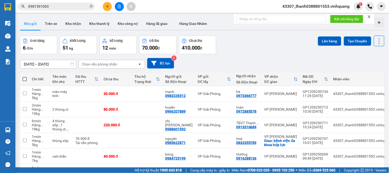
click at [24, 78] on span at bounding box center [25, 79] width 4 height 4
click at [25, 76] on input "checkbox" at bounding box center [25, 76] width 0 height 0
checkbox input "true"
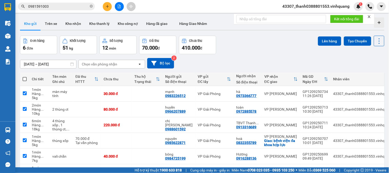
checkbox input "true"
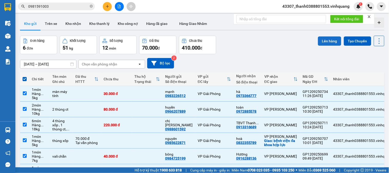
click at [319, 39] on button "Lên hàng" at bounding box center [329, 40] width 23 height 9
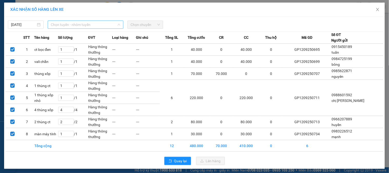
click at [78, 25] on span "Chọn tuyến - nhóm tuyến" at bounding box center [86, 25] width 70 height 8
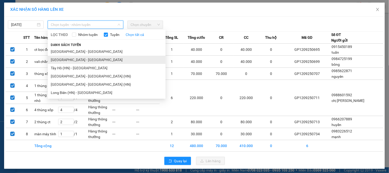
click at [77, 60] on li "Hà Nội - Thanh Hóa" at bounding box center [107, 60] width 118 height 8
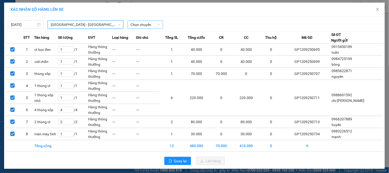
click at [144, 23] on span "Chọn chuyến" at bounding box center [145, 25] width 29 height 8
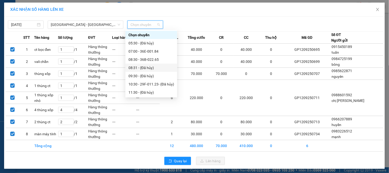
scroll to position [28, 0]
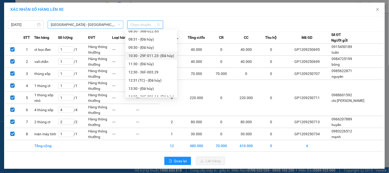
click at [88, 28] on input "search" at bounding box center [84, 25] width 66 height 8
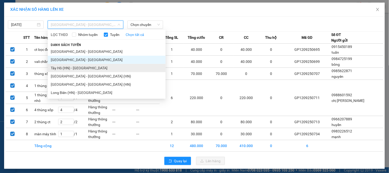
click at [72, 70] on li "Tây Hồ (HN) - Thanh Hóa" at bounding box center [107, 68] width 118 height 8
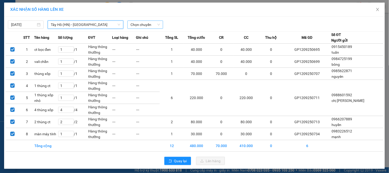
click at [138, 25] on span "Chọn chuyến" at bounding box center [145, 25] width 29 height 8
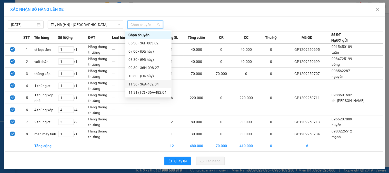
click at [146, 84] on div "11:30 - 36A-482.04" at bounding box center [148, 84] width 40 height 6
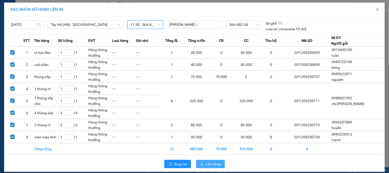
click at [206, 163] on span "Lên hàng" at bounding box center [213, 164] width 15 height 6
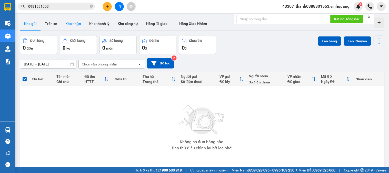
click at [66, 23] on button "Kho nhận" at bounding box center [73, 23] width 24 height 12
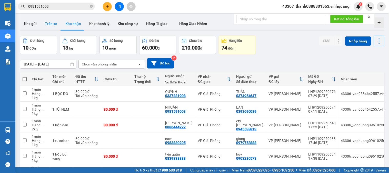
click at [47, 22] on button "Trên xe" at bounding box center [51, 23] width 21 height 12
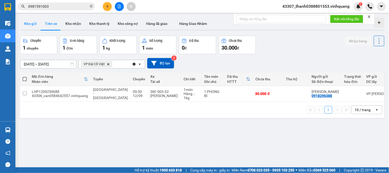
click at [32, 23] on button "Kho gửi" at bounding box center [30, 23] width 21 height 12
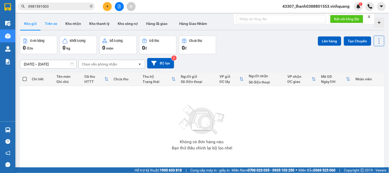
click at [55, 24] on button "Trên xe" at bounding box center [51, 23] width 21 height 12
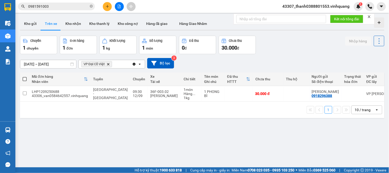
click at [107, 64] on icon "Delete" at bounding box center [108, 64] width 3 height 3
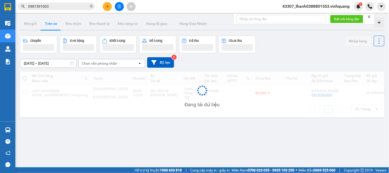
click at [111, 64] on div "Chọn văn phòng nhận" at bounding box center [99, 63] width 35 height 5
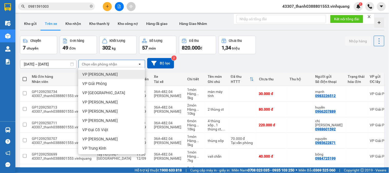
click at [114, 75] on span "VP [PERSON_NAME]" at bounding box center [99, 74] width 35 height 5
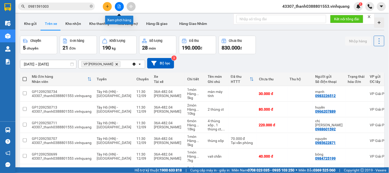
click at [121, 5] on icon "file-add" at bounding box center [119, 7] width 4 height 4
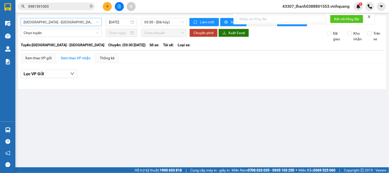
click at [91, 22] on span "[GEOGRAPHIC_DATA] - [GEOGRAPHIC_DATA]" at bounding box center [61, 22] width 75 height 8
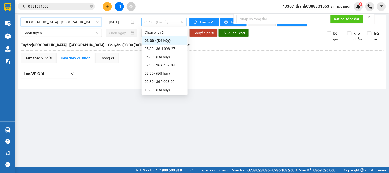
click at [165, 22] on span "03:30 - (Đã hủy)" at bounding box center [163, 22] width 39 height 8
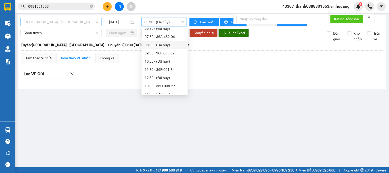
click at [84, 22] on span "[GEOGRAPHIC_DATA] - [GEOGRAPHIC_DATA]" at bounding box center [61, 22] width 75 height 8
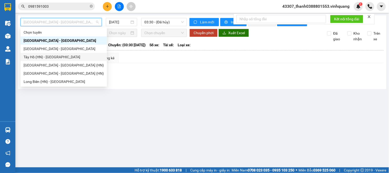
click at [50, 58] on div "Tây Hồ (HN) - Thanh Hóa" at bounding box center [64, 57] width 80 height 6
type input "12/09/2025"
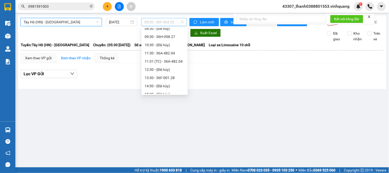
click at [157, 22] on span "05:30 - 36F-003.02" at bounding box center [163, 22] width 39 height 8
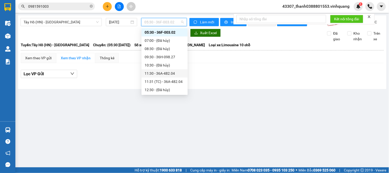
click at [157, 74] on div "11:30 - 36A-482.04" at bounding box center [165, 74] width 40 height 6
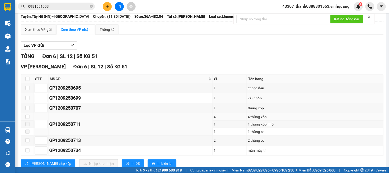
scroll to position [48, 0]
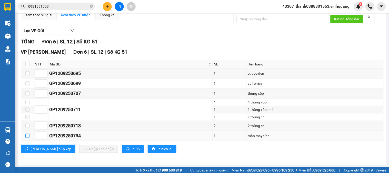
click at [27, 136] on input "checkbox" at bounding box center [27, 136] width 4 height 4
checkbox input "true"
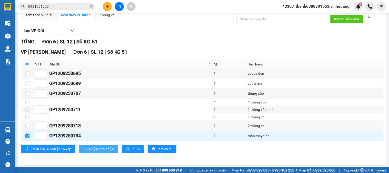
click at [89, 147] on span "Nhập kho nhận" at bounding box center [101, 149] width 25 height 6
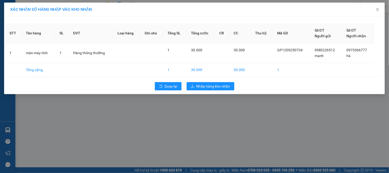
click at [206, 82] on div "Quay lại Nhập hàng kho nhận" at bounding box center [194, 86] width 378 height 13
click at [165, 88] on span "Quay lại" at bounding box center [171, 86] width 13 height 6
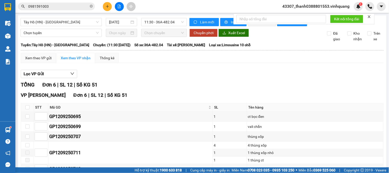
click at [370, 16] on icon "close" at bounding box center [369, 16] width 3 height 3
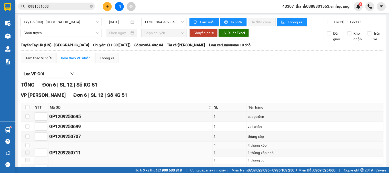
scroll to position [48, 0]
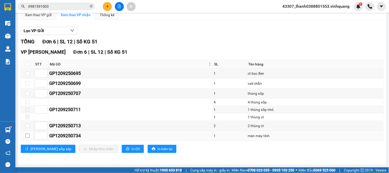
click at [27, 136] on input "checkbox" at bounding box center [27, 136] width 4 height 4
checkbox input "true"
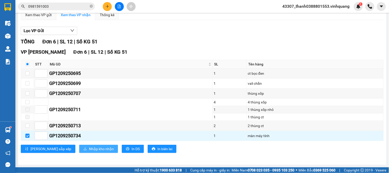
click at [89, 150] on span "Nhập kho nhận" at bounding box center [101, 149] width 25 height 6
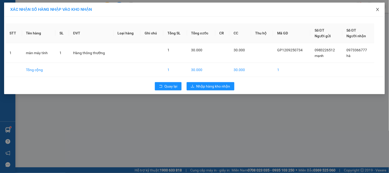
click at [380, 12] on span "Close" at bounding box center [378, 10] width 14 height 14
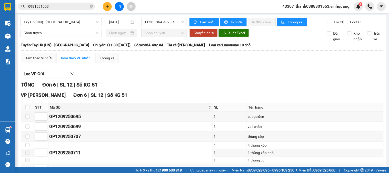
scroll to position [48, 0]
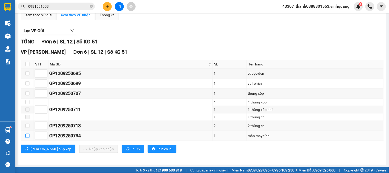
click at [27, 136] on input "checkbox" at bounding box center [27, 136] width 4 height 4
checkbox input "true"
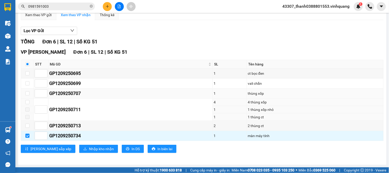
scroll to position [0, 0]
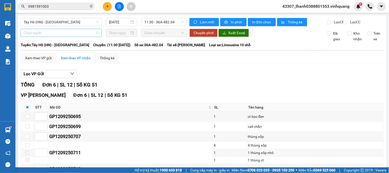
click at [83, 37] on span "Chọn tuyến" at bounding box center [61, 33] width 75 height 8
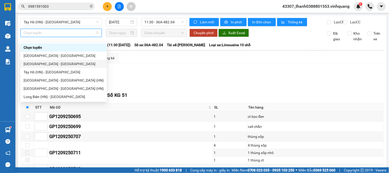
click at [51, 64] on div "Hà Nội - Thanh Hóa" at bounding box center [64, 64] width 80 height 6
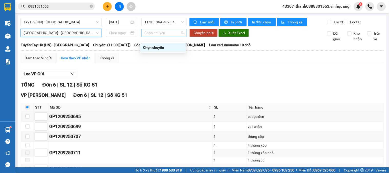
click at [153, 37] on span "Chọn chuyến" at bounding box center [163, 33] width 39 height 8
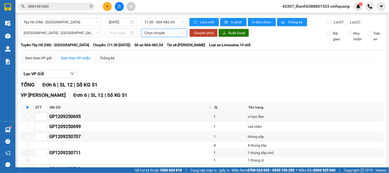
click at [153, 37] on span "Chọn chuyến" at bounding box center [163, 33] width 39 height 8
click at [121, 35] on input at bounding box center [119, 33] width 21 height 6
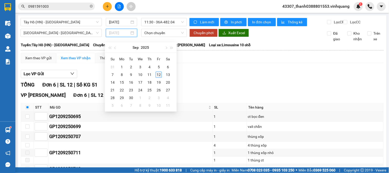
type input "12/09/2025"
click at [159, 73] on div "12" at bounding box center [159, 75] width 6 height 6
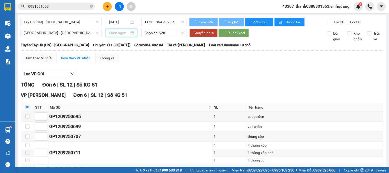
type input "12/09/2025"
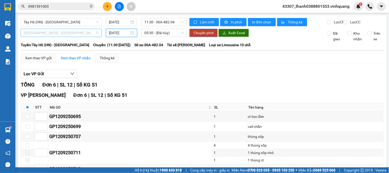
click at [73, 37] on span "Hà Nội - Thanh Hóa" at bounding box center [61, 33] width 75 height 8
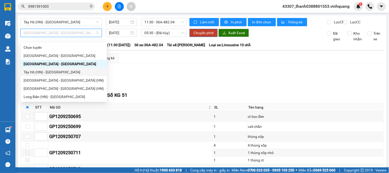
click at [54, 70] on div "Tây Hồ (HN) - Thanh Hóa" at bounding box center [64, 72] width 80 height 6
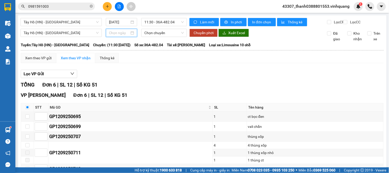
click at [117, 36] on input at bounding box center [119, 33] width 21 height 6
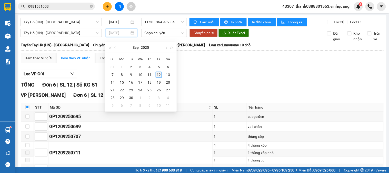
type input "12/09/2025"
click at [157, 74] on div "12" at bounding box center [159, 75] width 6 height 6
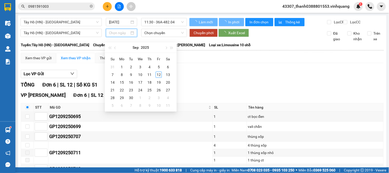
type input "12/09/2025"
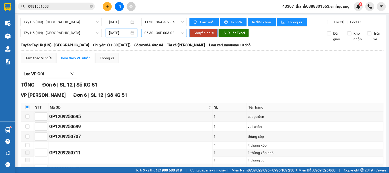
click at [158, 37] on span "05:30 - 36F-003.02" at bounding box center [163, 33] width 39 height 8
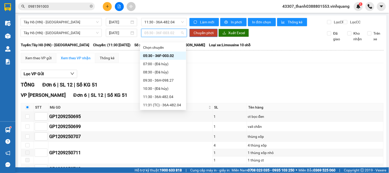
scroll to position [28, 0]
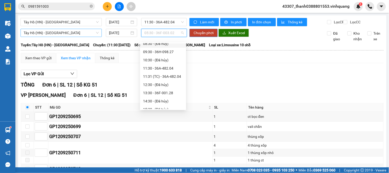
click at [86, 37] on span "Tây Hồ (HN) - Thanh Hóa" at bounding box center [61, 33] width 75 height 8
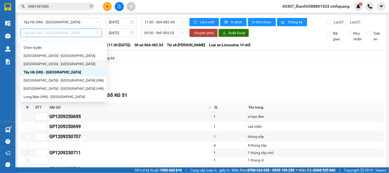
click at [41, 61] on div "Hà Nội - Thanh Hóa" at bounding box center [64, 64] width 86 height 8
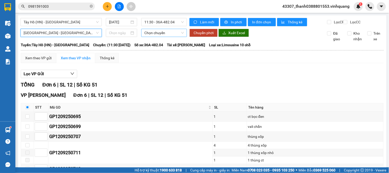
click at [170, 35] on span "Chọn chuyến" at bounding box center [163, 33] width 39 height 8
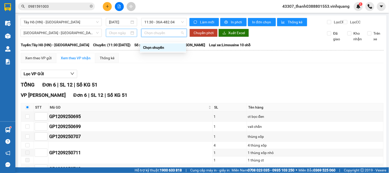
click at [122, 34] on input at bounding box center [119, 33] width 21 height 6
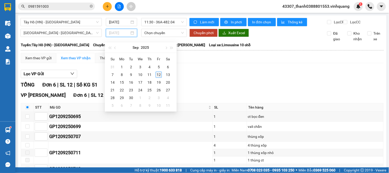
type input "12/09/2025"
drag, startPoint x: 157, startPoint y: 73, endPoint x: 160, endPoint y: 65, distance: 8.8
click at [158, 73] on div "12" at bounding box center [159, 75] width 6 height 6
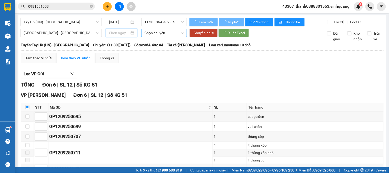
type input "12/09/2025"
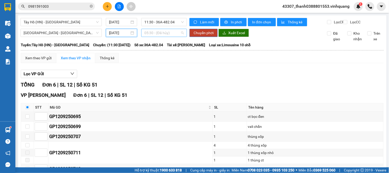
click at [162, 36] on span "05:30 - (Đã hủy)" at bounding box center [163, 33] width 39 height 8
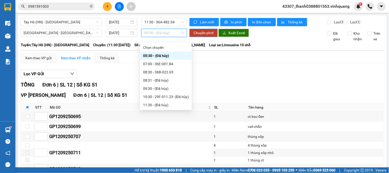
scroll to position [28, 0]
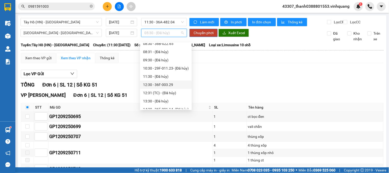
click at [169, 86] on div "12:30 - 36F-003.29" at bounding box center [166, 85] width 46 height 6
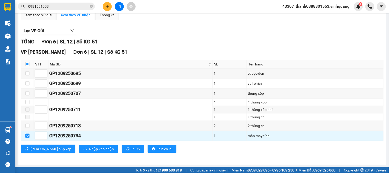
scroll to position [0, 0]
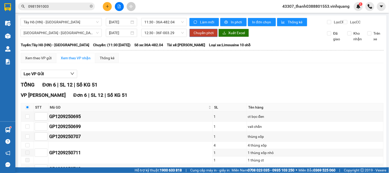
click at [196, 34] on span "Chuyển phơi" at bounding box center [204, 33] width 20 height 6
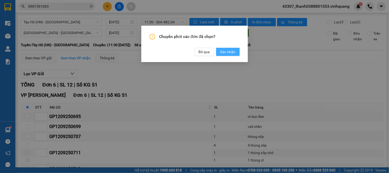
click at [222, 52] on span "Xác nhận" at bounding box center [227, 52] width 15 height 6
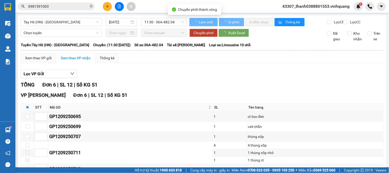
checkbox input "false"
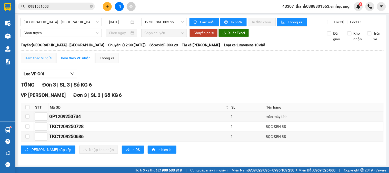
click at [43, 63] on div "Xem theo VP gửi" at bounding box center [38, 58] width 35 height 10
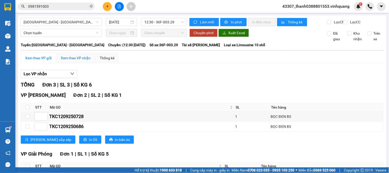
click at [66, 61] on div "Xem theo VP nhận" at bounding box center [76, 58] width 30 height 6
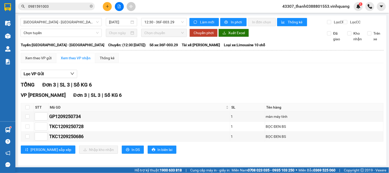
scroll to position [5, 0]
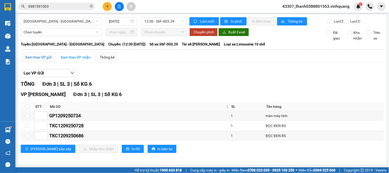
drag, startPoint x: 51, startPoint y: 55, endPoint x: 56, endPoint y: 54, distance: 5.4
click at [51, 55] on div "Xem theo VP gửi" at bounding box center [38, 57] width 26 height 6
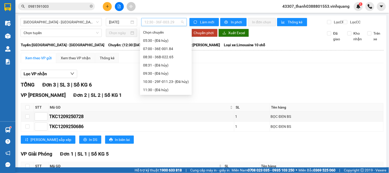
click at [158, 21] on span "12:30 - 36F-003.29" at bounding box center [163, 22] width 39 height 8
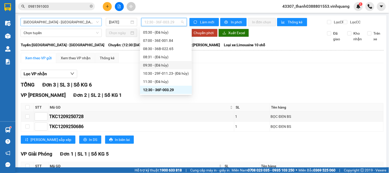
click at [87, 24] on span "Hà Nội - Thanh Hóa" at bounding box center [61, 22] width 75 height 8
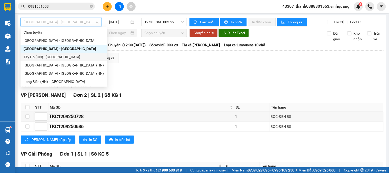
click at [57, 55] on div "Tây Hồ (HN) - Thanh Hóa" at bounding box center [64, 57] width 80 height 6
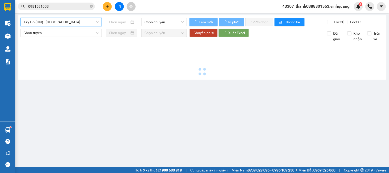
type input "12/09/2025"
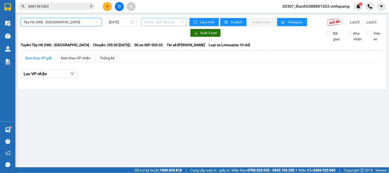
click at [158, 23] on span "05:30 - 36F-003.02" at bounding box center [163, 22] width 39 height 8
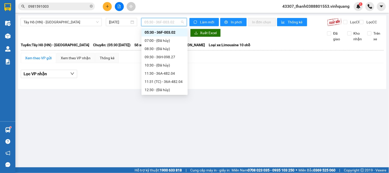
scroll to position [37, 0]
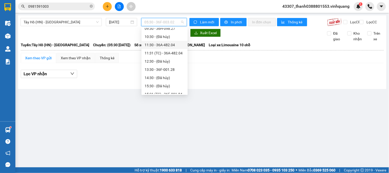
click at [160, 46] on div "11:30 - 36A-482.04" at bounding box center [165, 45] width 40 height 6
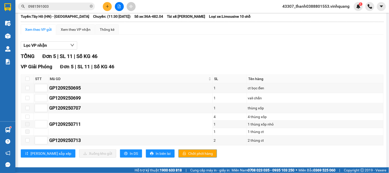
scroll to position [38, 0]
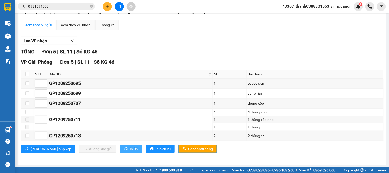
click at [130, 150] on span "In DS" at bounding box center [134, 149] width 8 height 6
